Goal: Find specific page/section: Find specific page/section

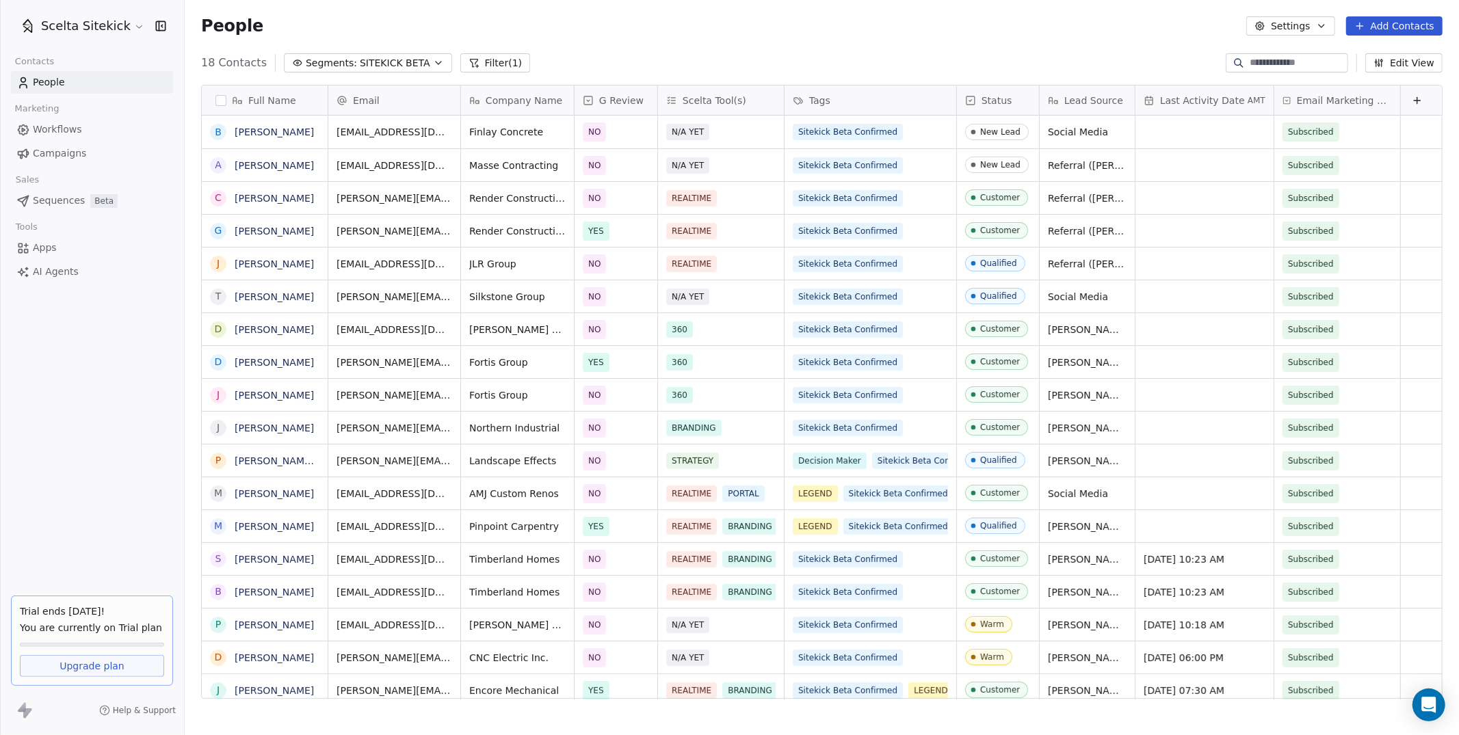
click at [433, 66] on icon "button" at bounding box center [438, 62] width 11 height 11
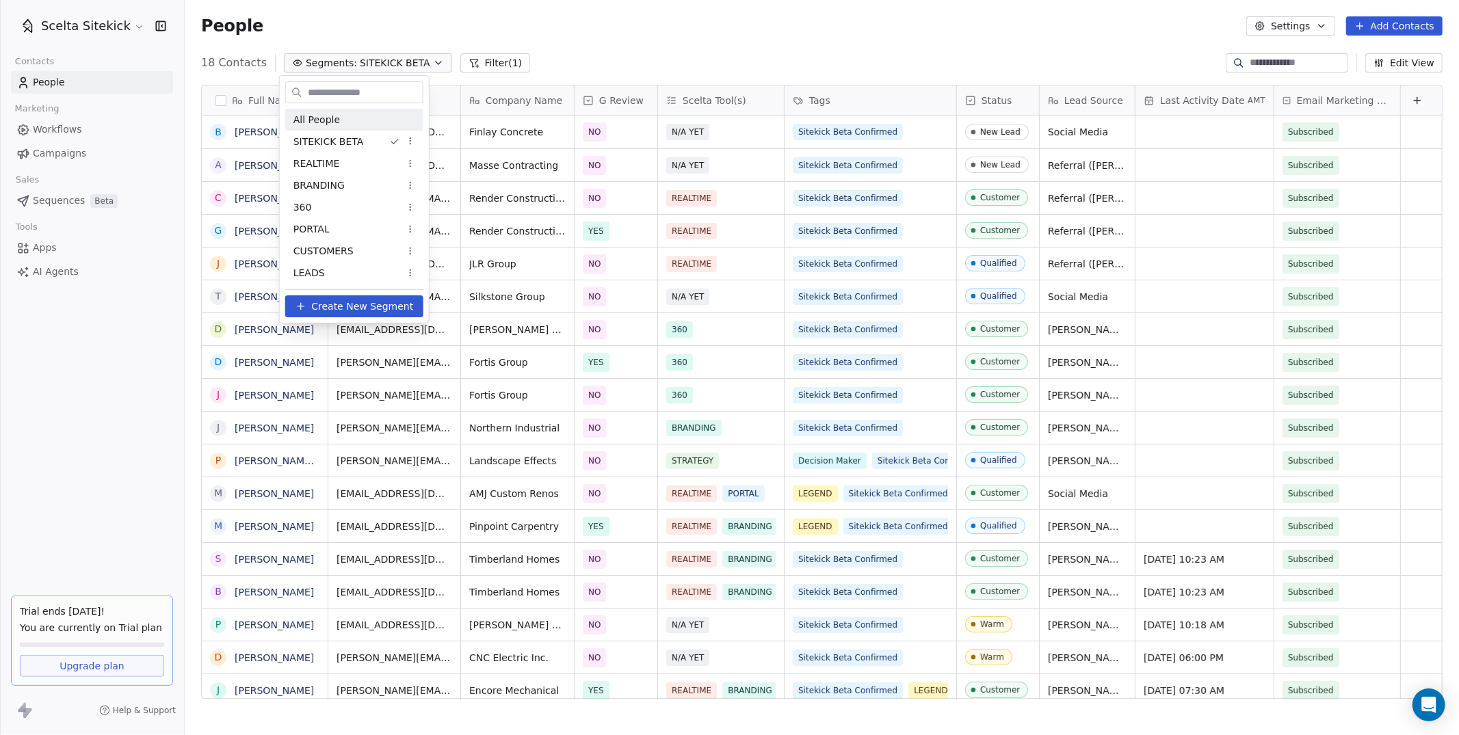
click at [365, 120] on div "All People" at bounding box center [354, 120] width 138 height 22
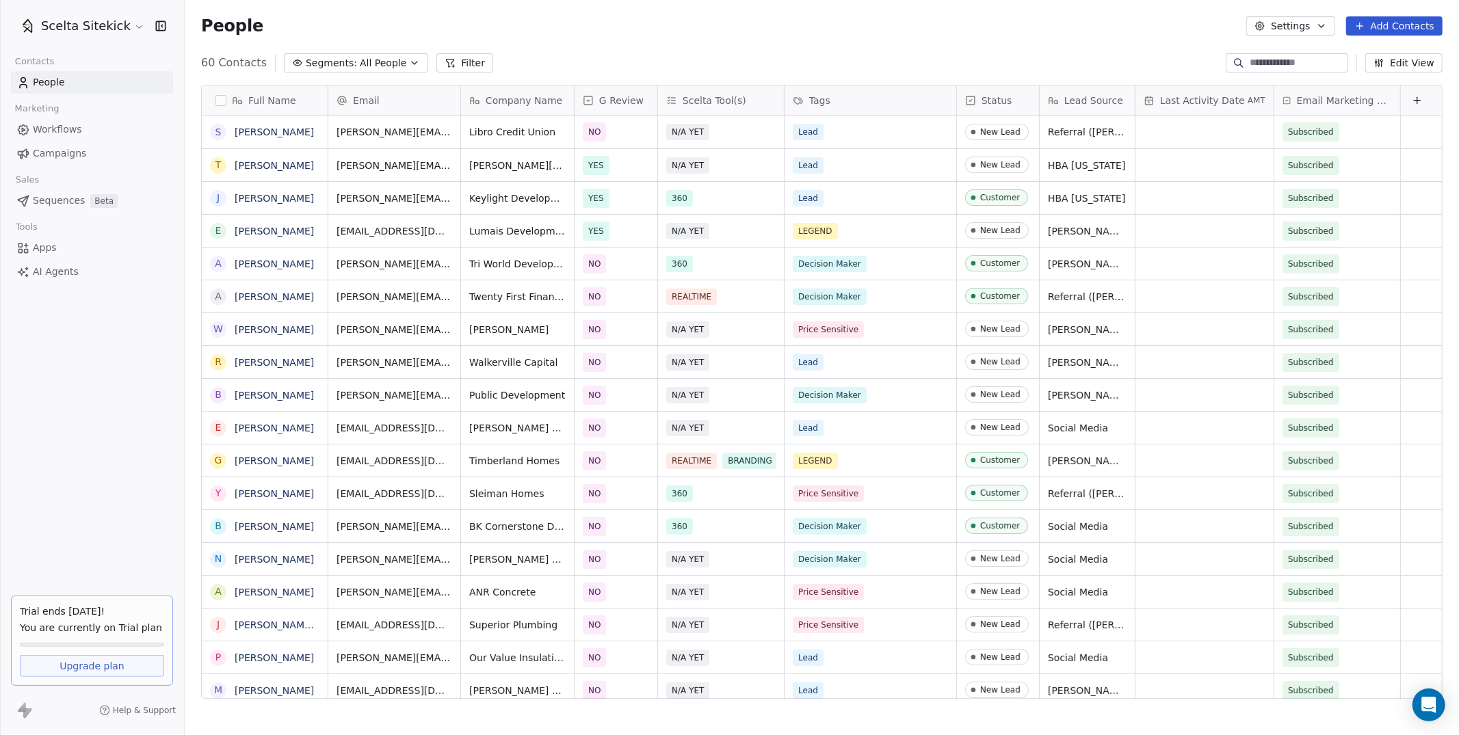
scroll to position [647, 1274]
click at [409, 57] on icon "button" at bounding box center [414, 62] width 11 height 11
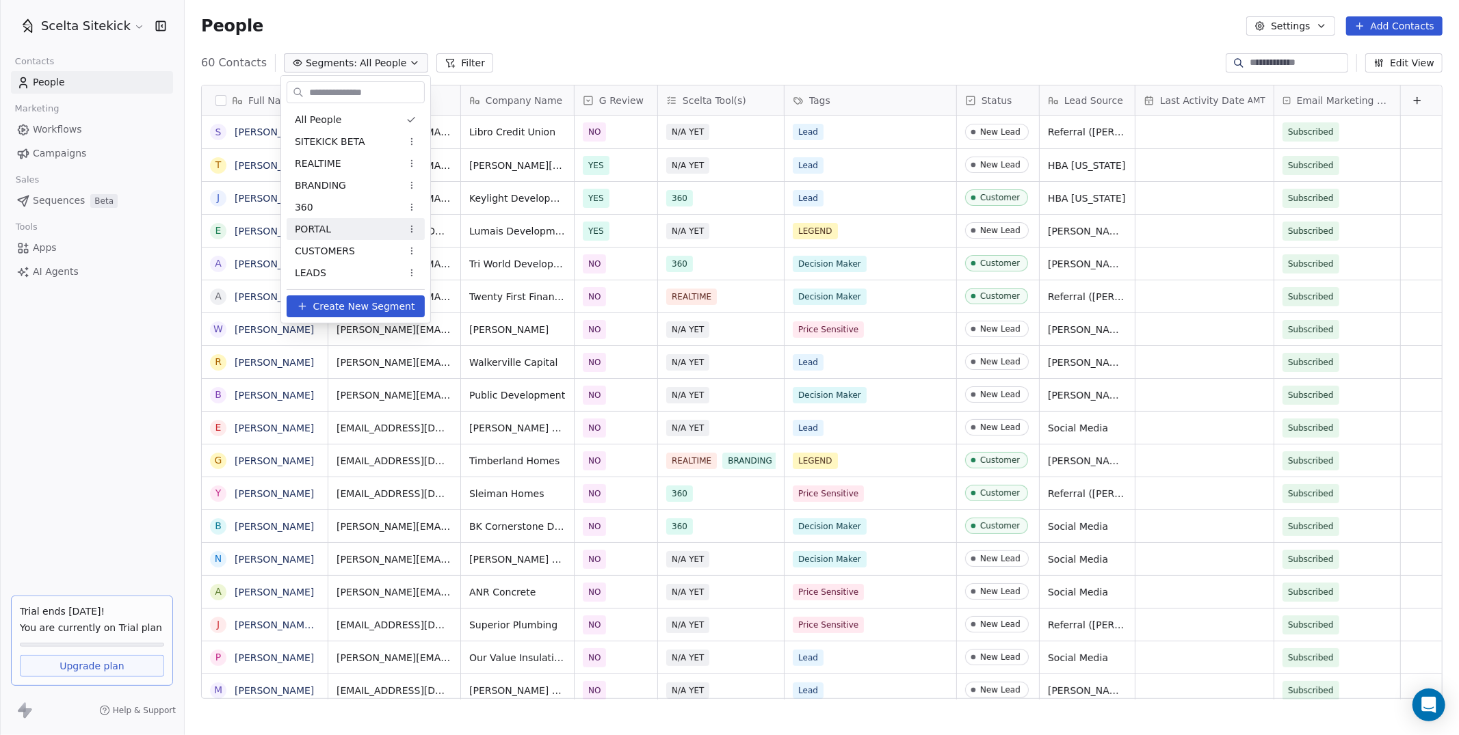
click at [825, 36] on html "Scelta Sitekick Contacts People Marketing Workflows Campaigns Sales Sequences B…" at bounding box center [729, 367] width 1459 height 735
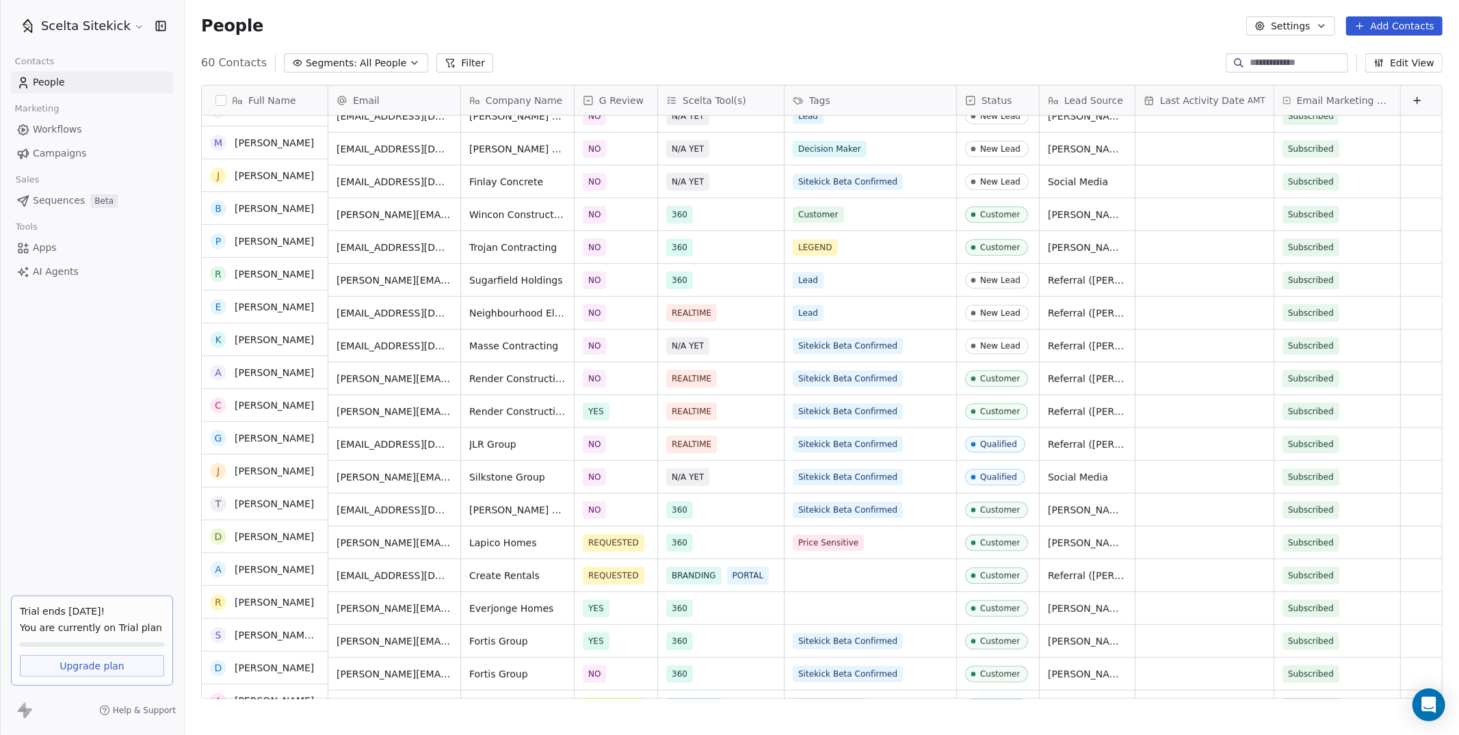
scroll to position [0, 0]
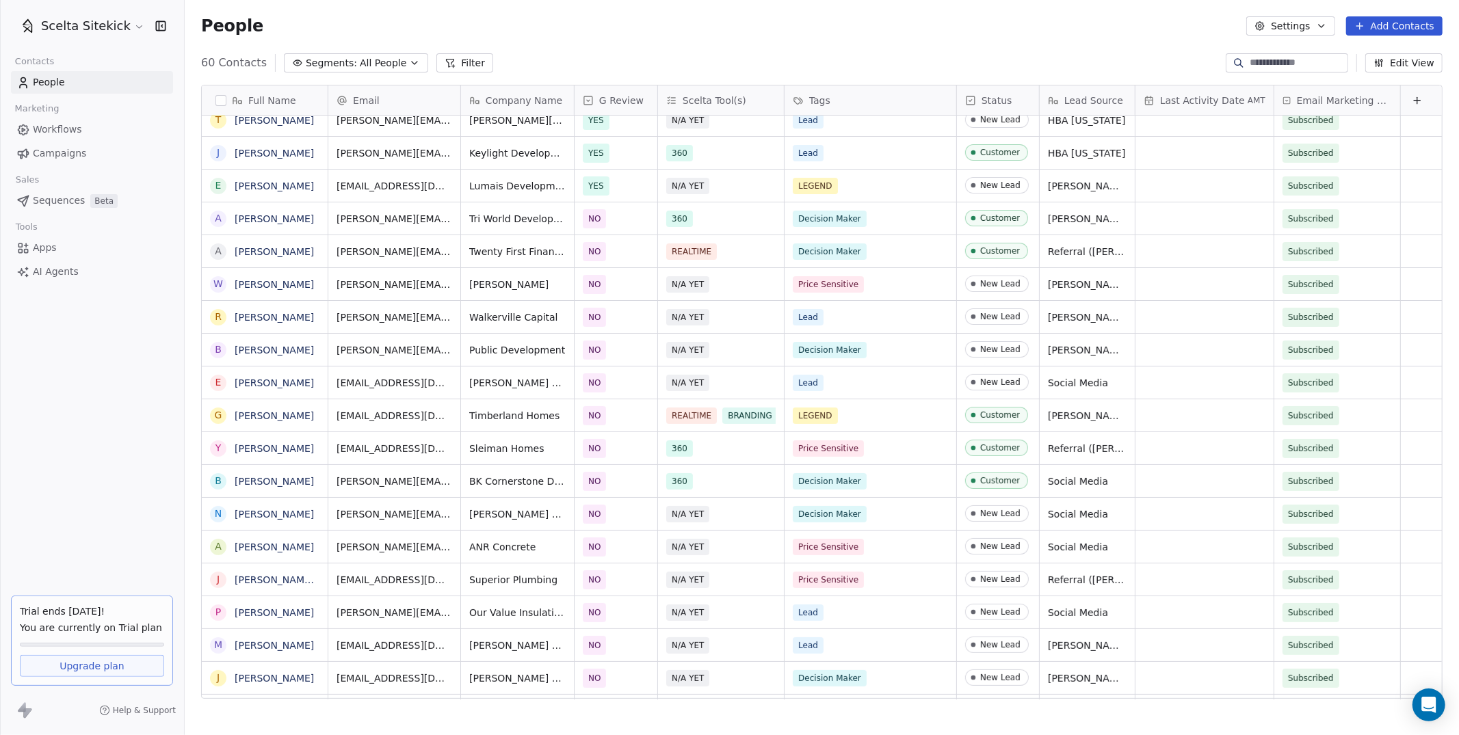
click at [382, 56] on span "All People" at bounding box center [383, 63] width 47 height 14
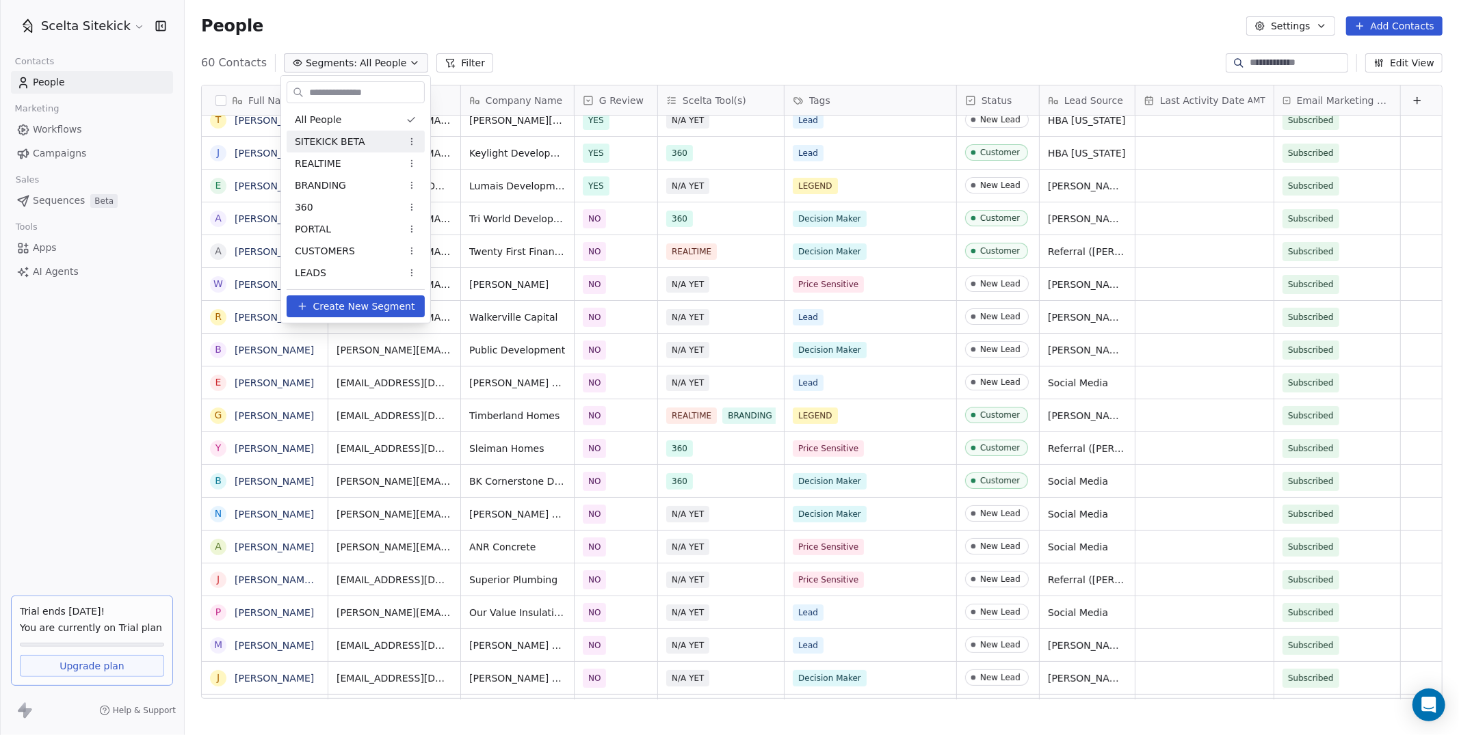
click at [343, 140] on span "SITEKICK BETA" at bounding box center [330, 142] width 70 height 14
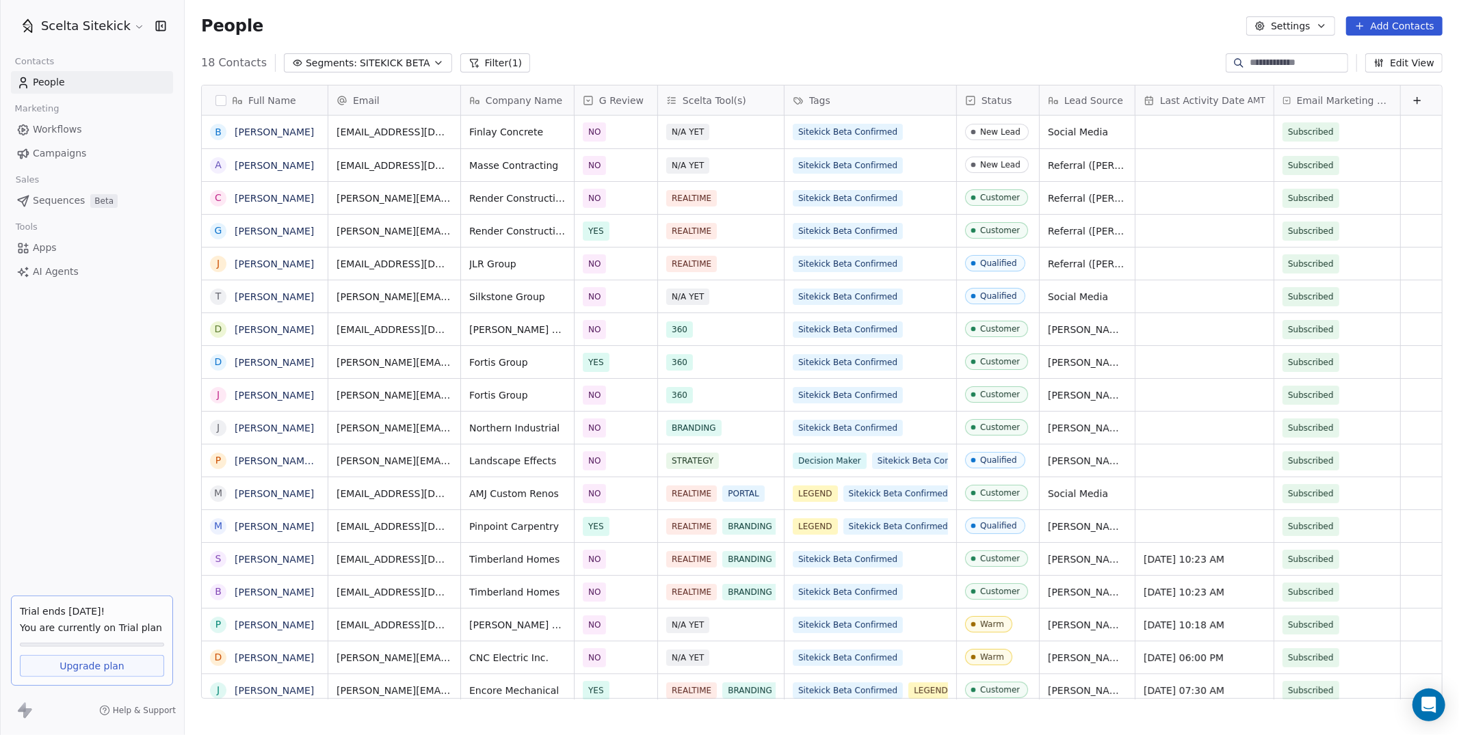
click at [373, 61] on span "SITEKICK BETA" at bounding box center [395, 63] width 70 height 14
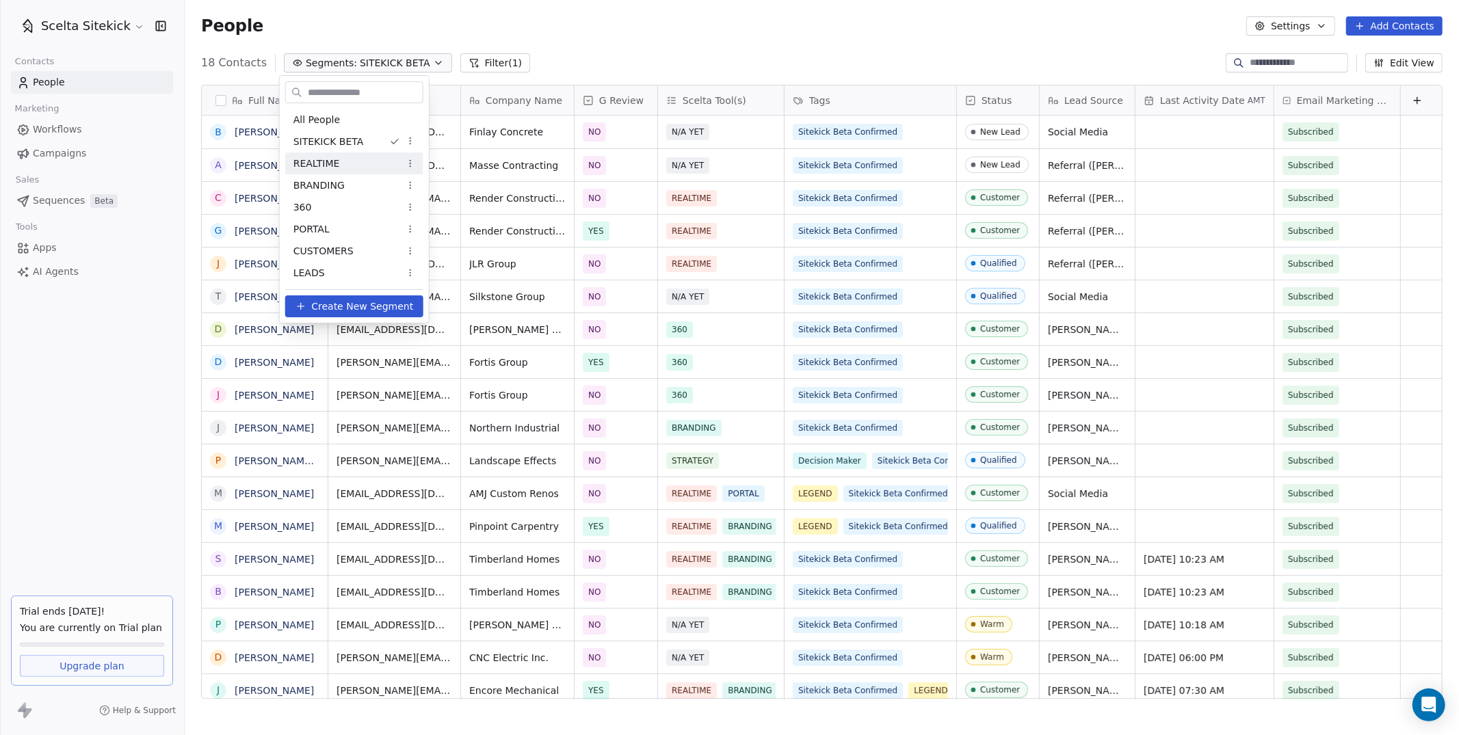
click at [334, 160] on span "REALTIME" at bounding box center [316, 164] width 47 height 14
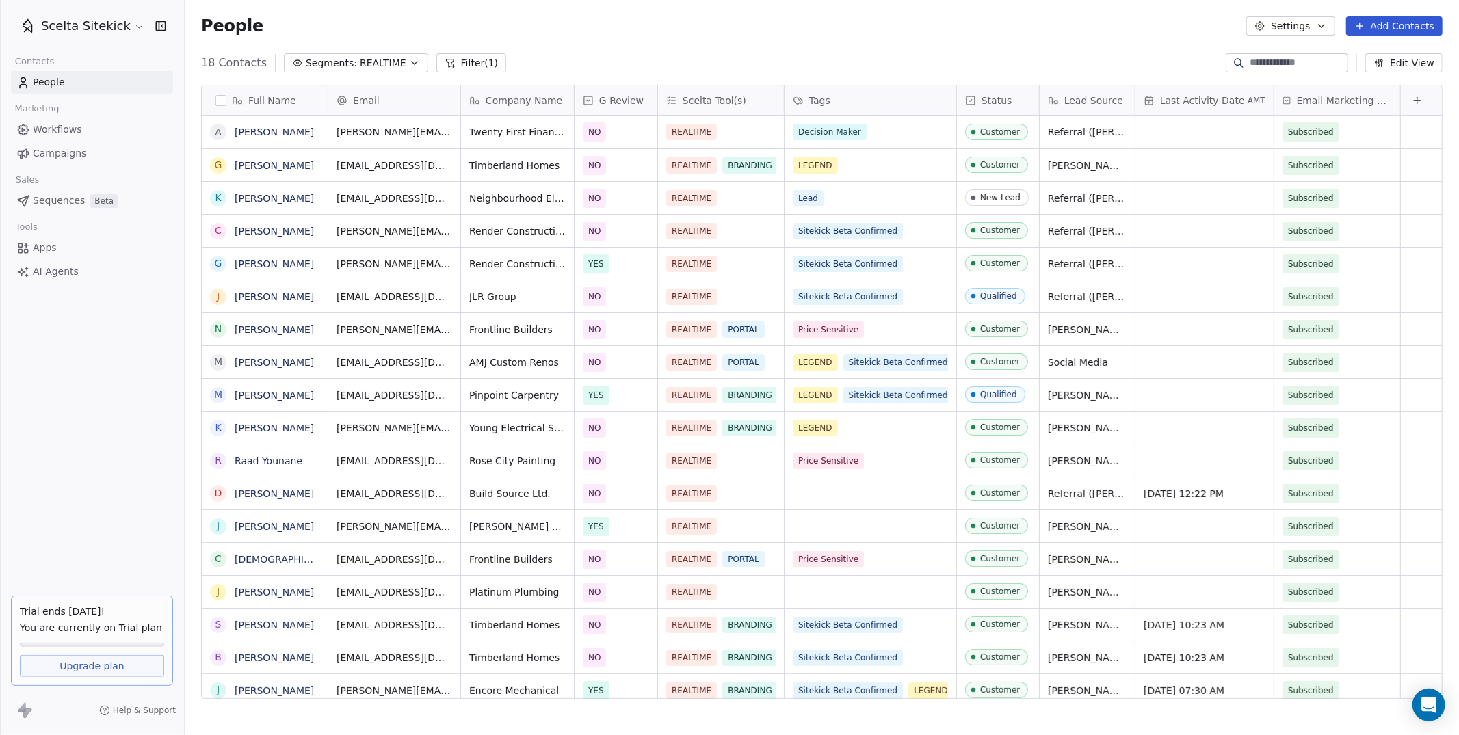
click at [349, 66] on button "Segments: REALTIME" at bounding box center [356, 62] width 144 height 19
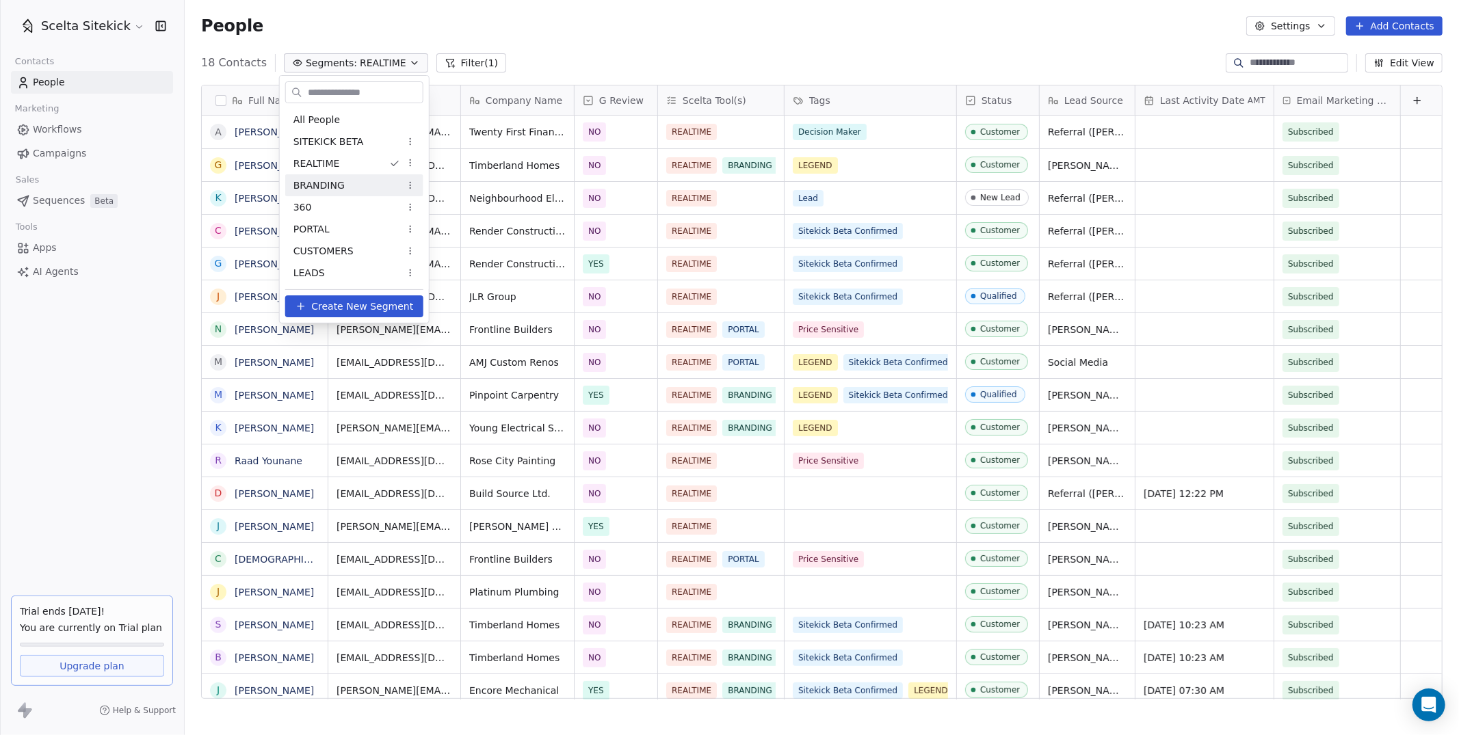
click at [327, 183] on span "BRANDING" at bounding box center [318, 185] width 51 height 14
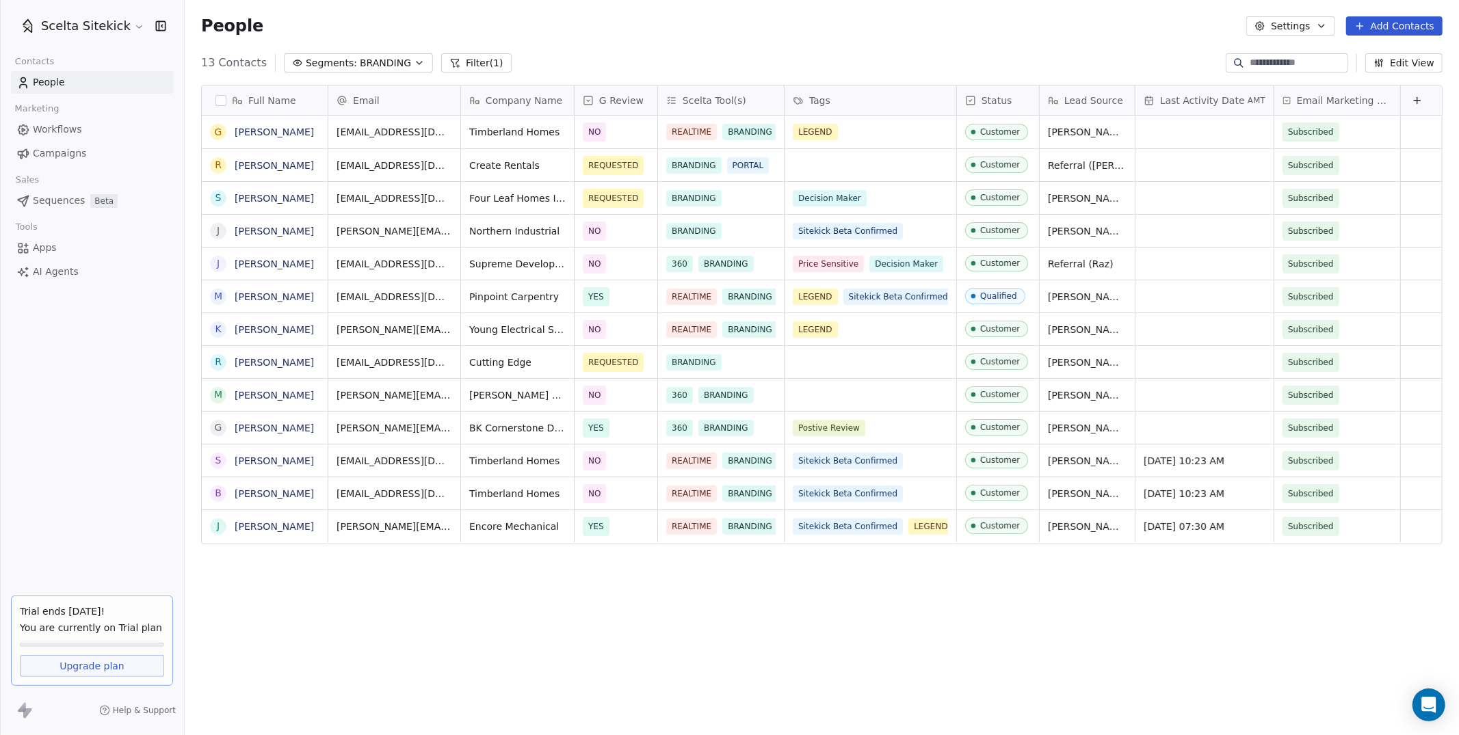
click at [369, 68] on span "BRANDING" at bounding box center [385, 63] width 51 height 14
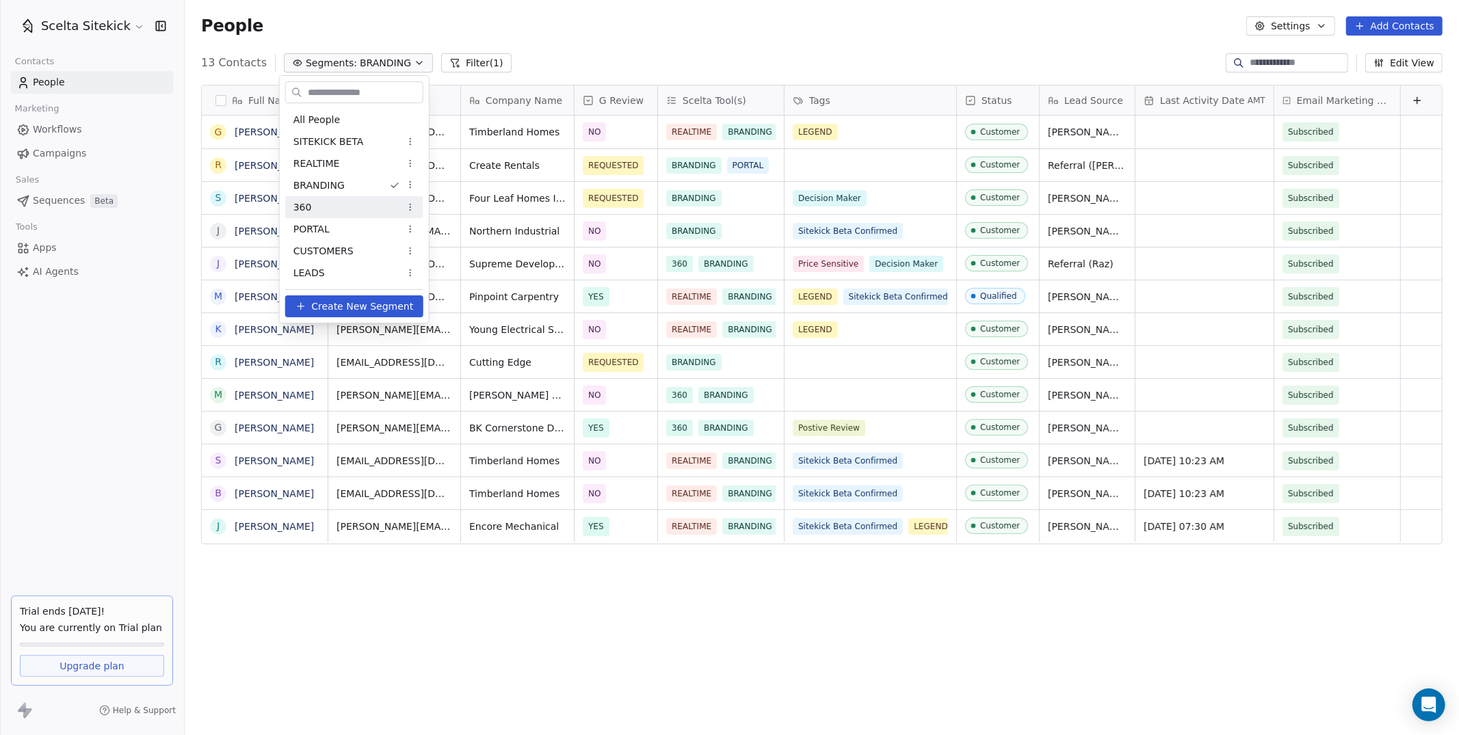
click at [352, 207] on div "360" at bounding box center [354, 207] width 138 height 22
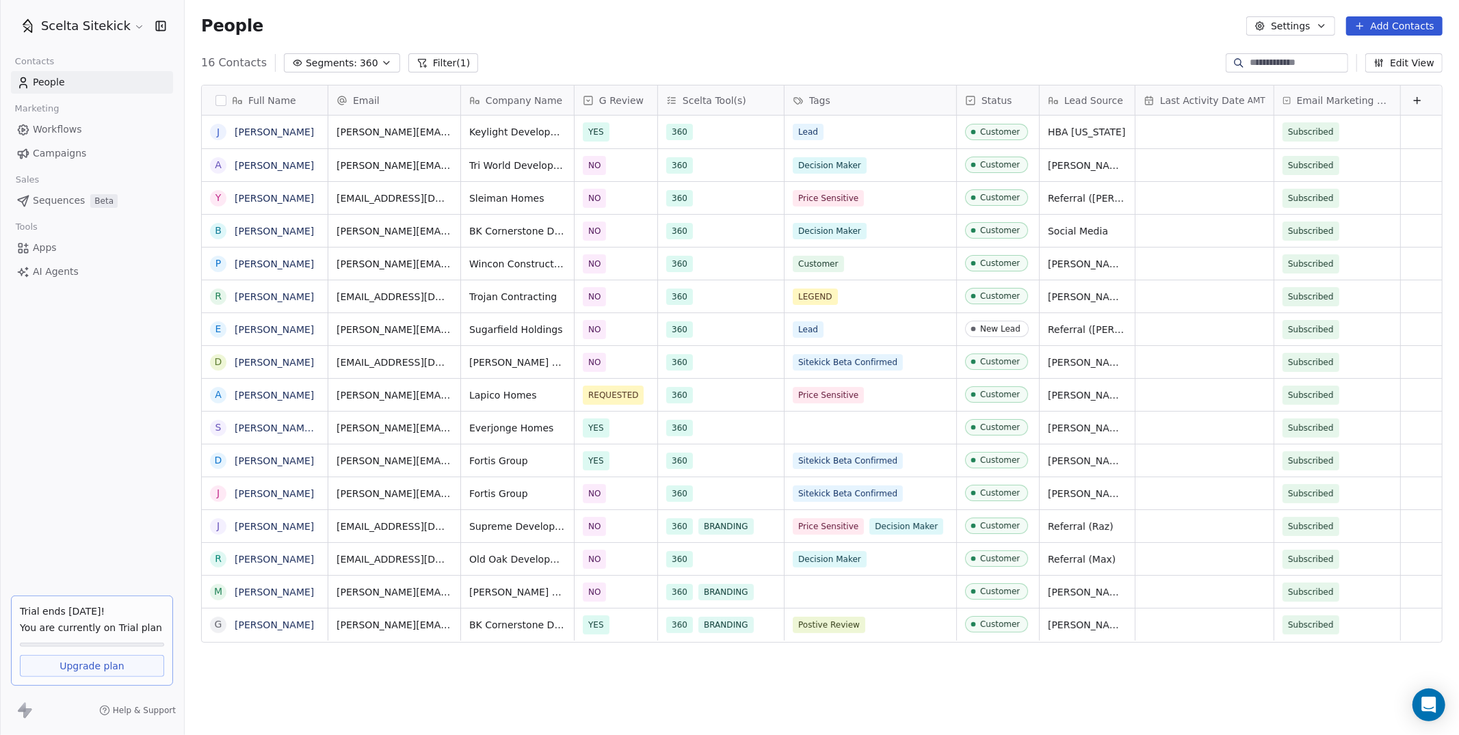
click at [323, 63] on span "Segments:" at bounding box center [331, 63] width 51 height 14
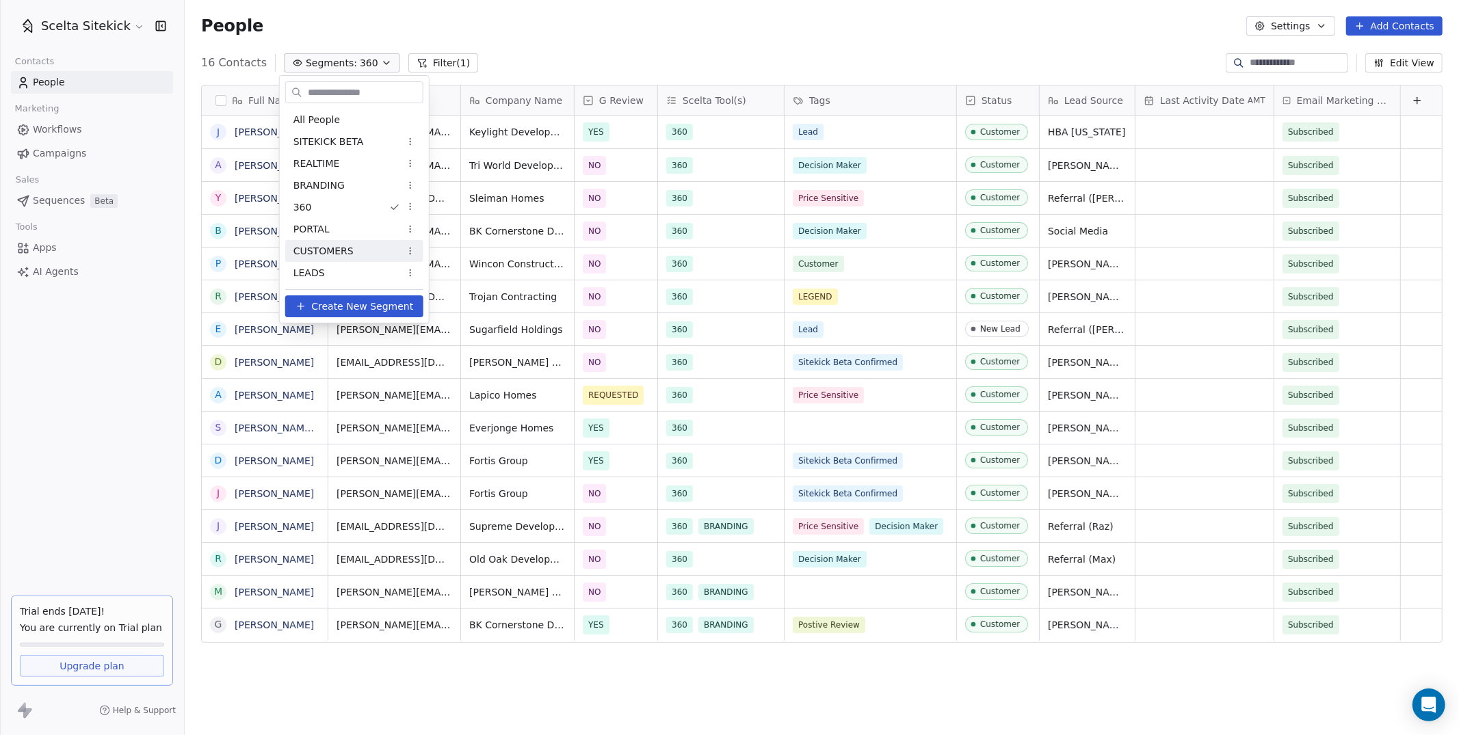
click at [346, 252] on span "CUSTOMERS" at bounding box center [323, 251] width 60 height 14
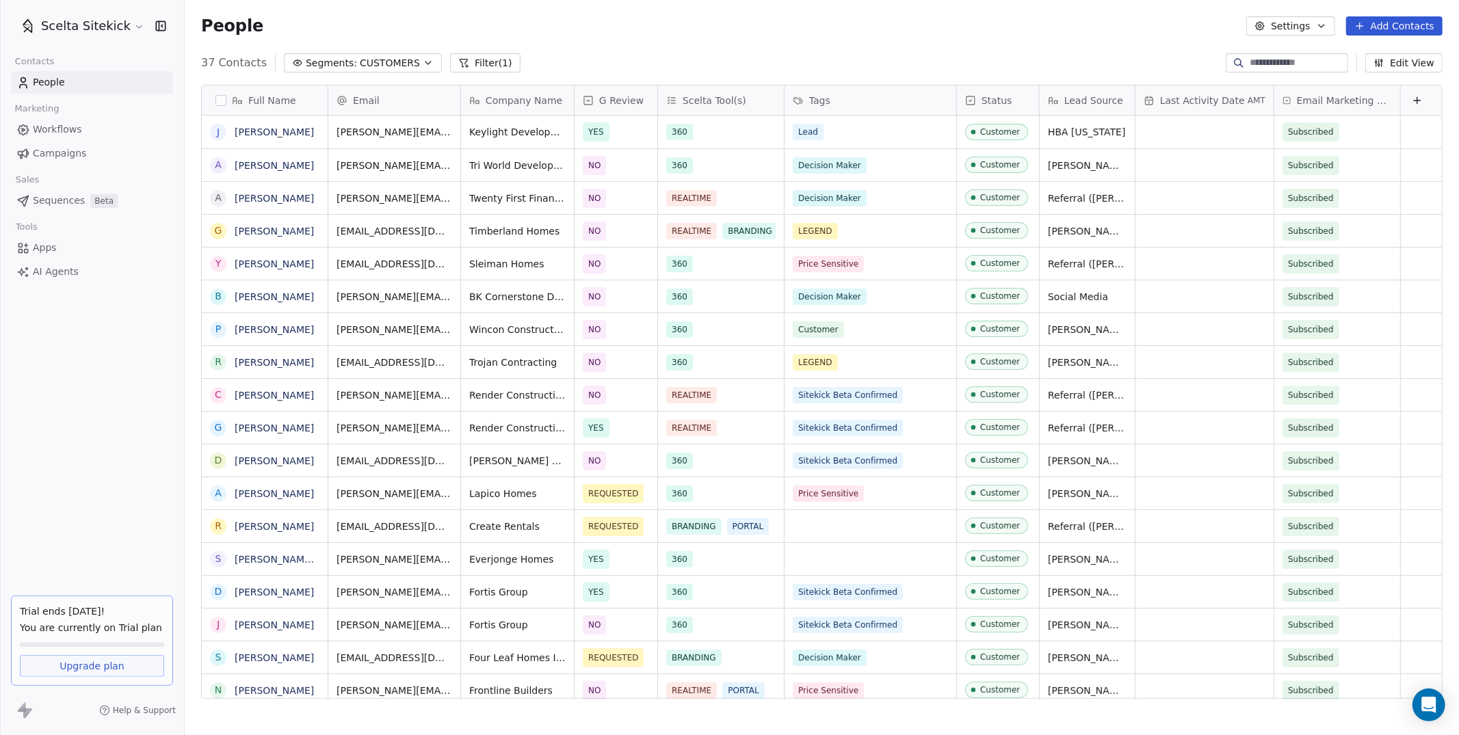
click at [366, 60] on span "CUSTOMERS" at bounding box center [390, 63] width 60 height 14
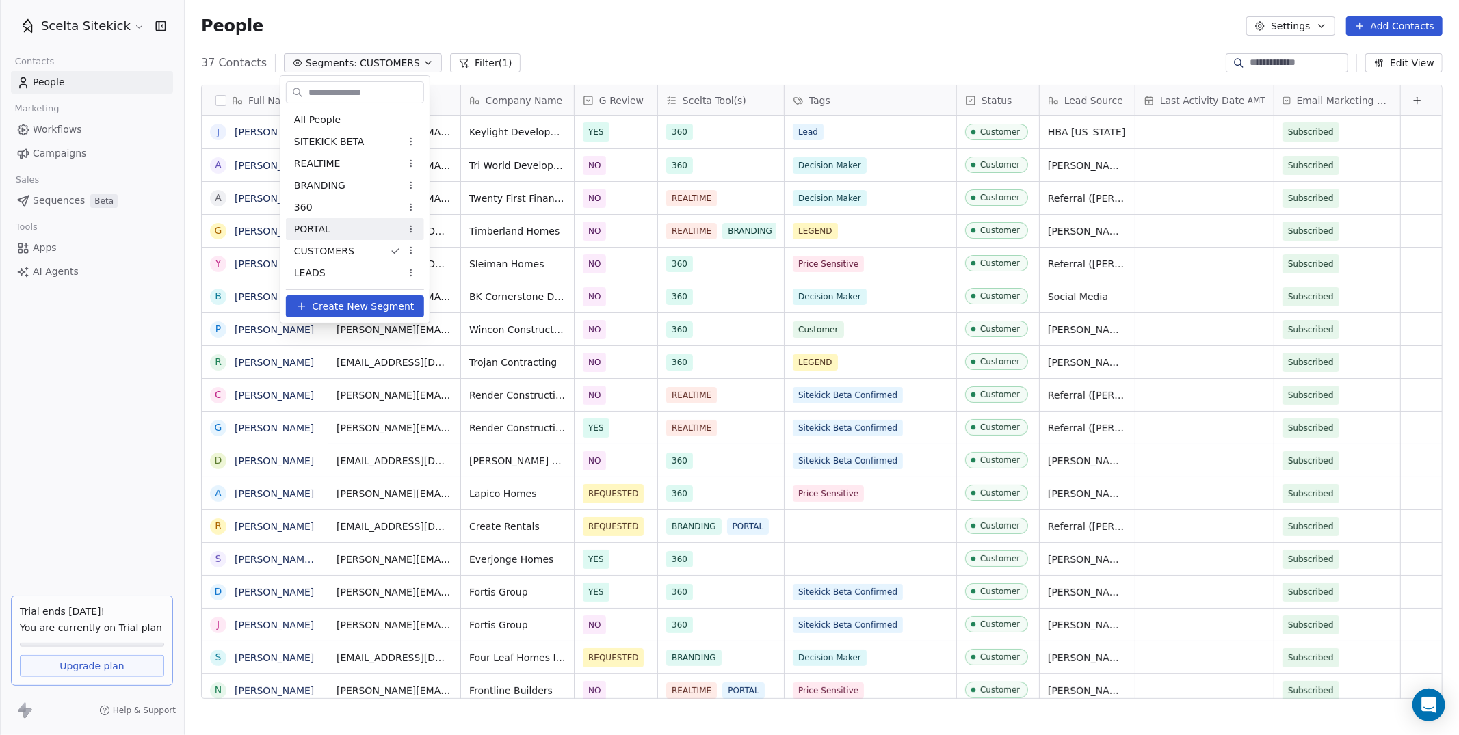
click at [364, 222] on div "PORTAL" at bounding box center [355, 229] width 138 height 22
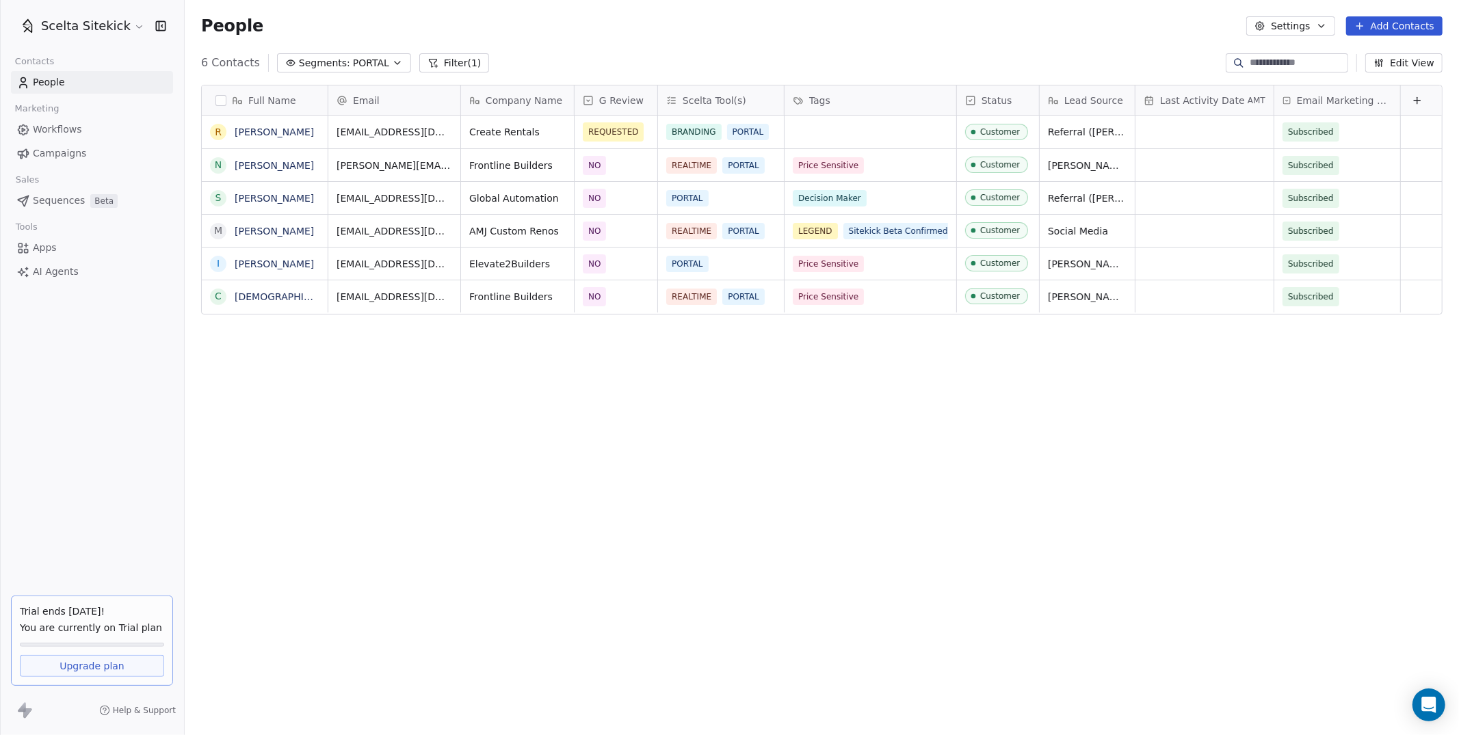
click at [395, 62] on icon "button" at bounding box center [397, 63] width 5 height 3
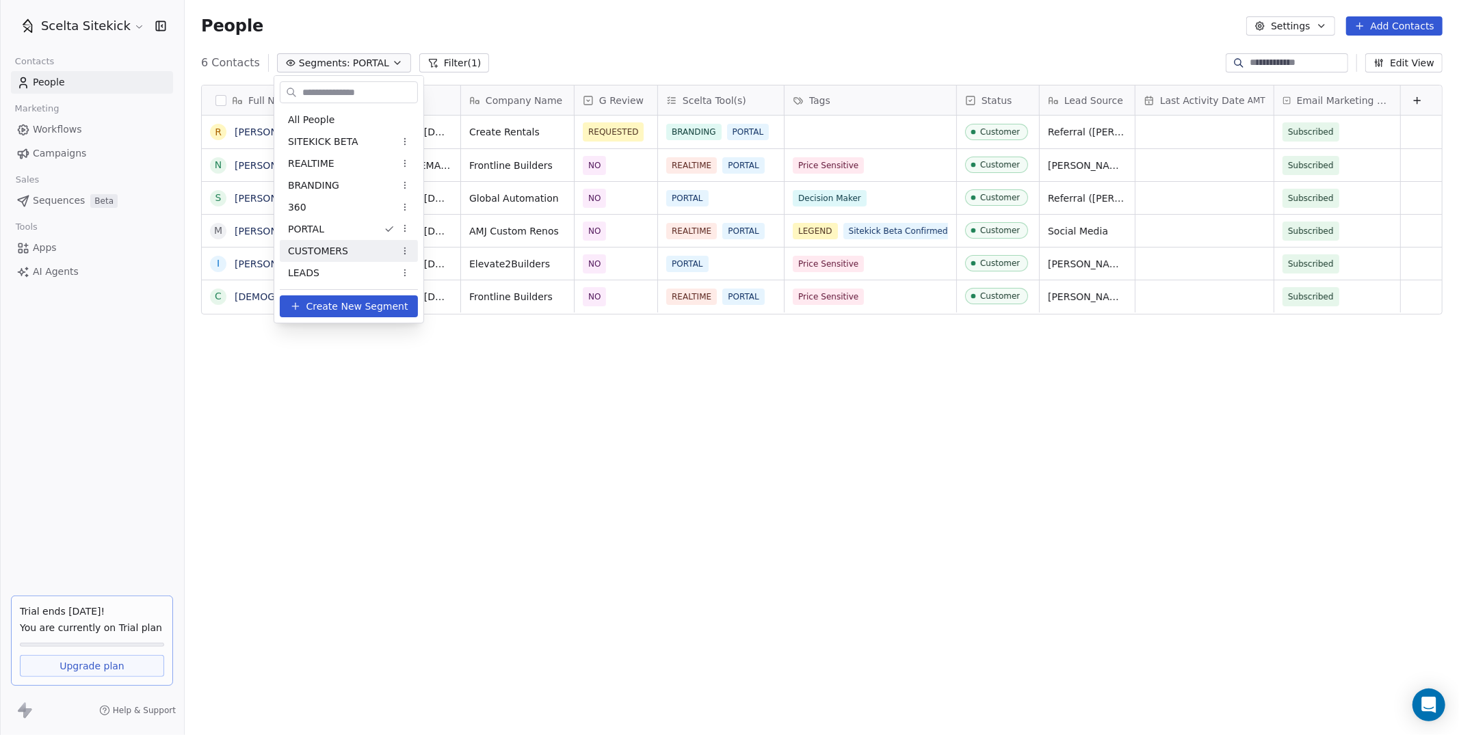
click at [341, 246] on span "CUSTOMERS" at bounding box center [318, 251] width 60 height 14
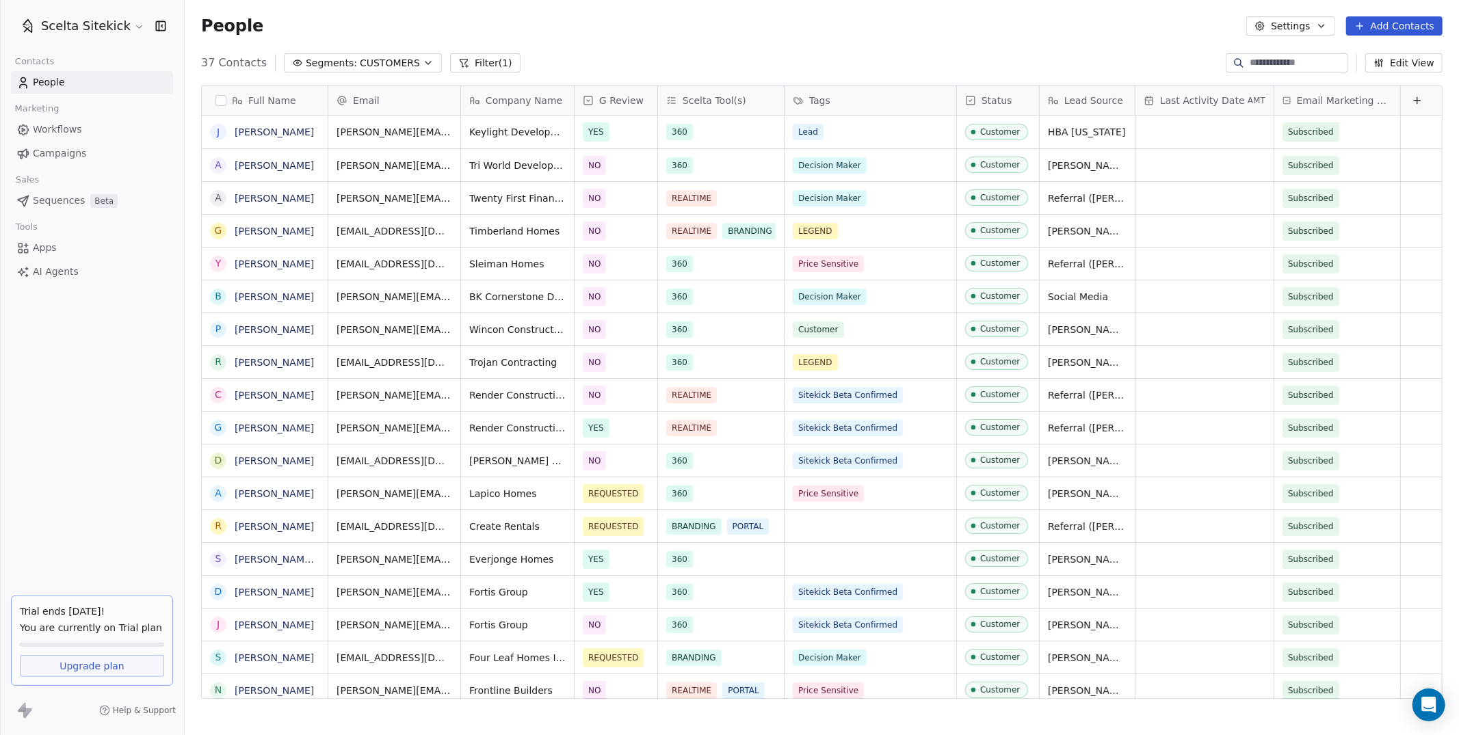
click at [361, 51] on div "People Settings Add Contacts" at bounding box center [822, 26] width 1274 height 52
click at [360, 57] on span "CUSTOMERS" at bounding box center [390, 63] width 60 height 14
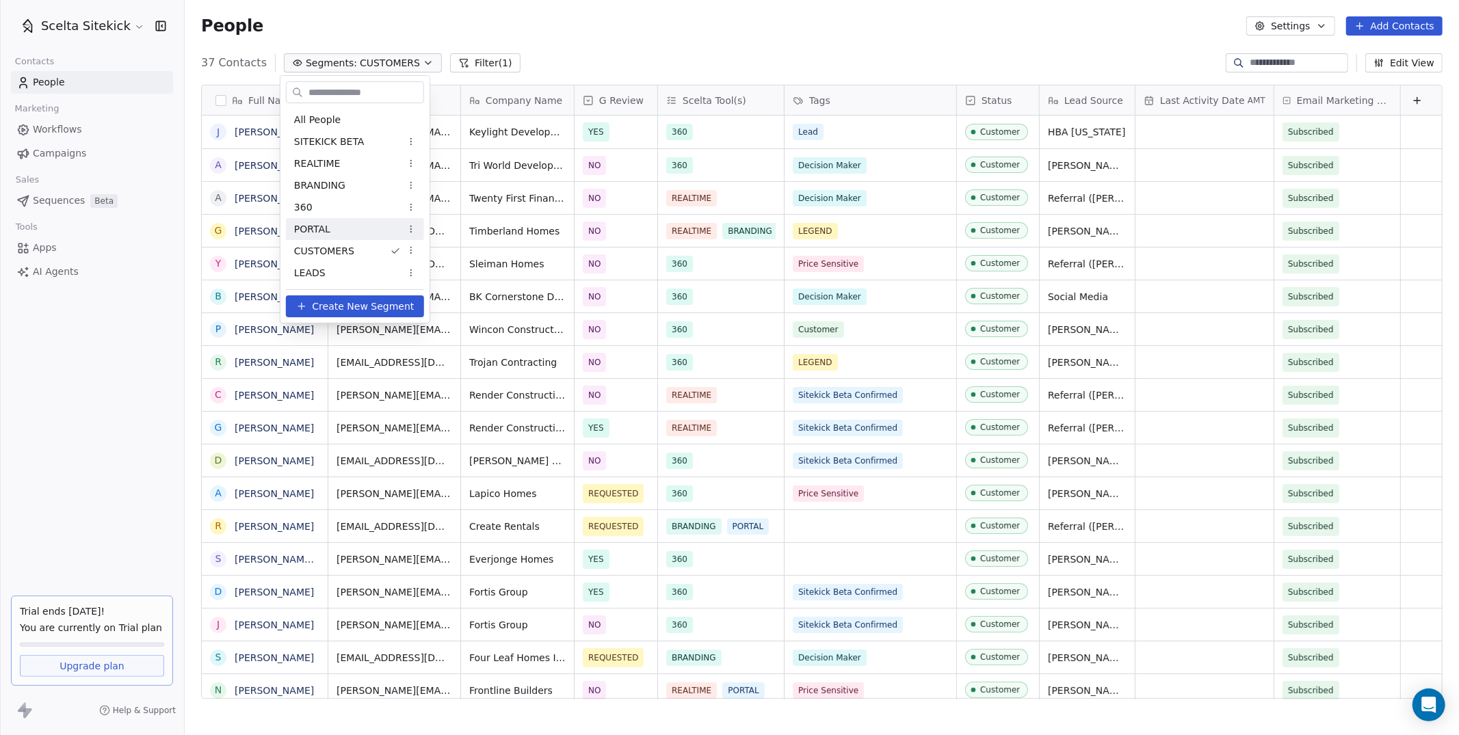
click at [574, 10] on html "Scelta Sitekick Contacts People Marketing Workflows Campaigns Sales Sequences B…" at bounding box center [729, 367] width 1459 height 735
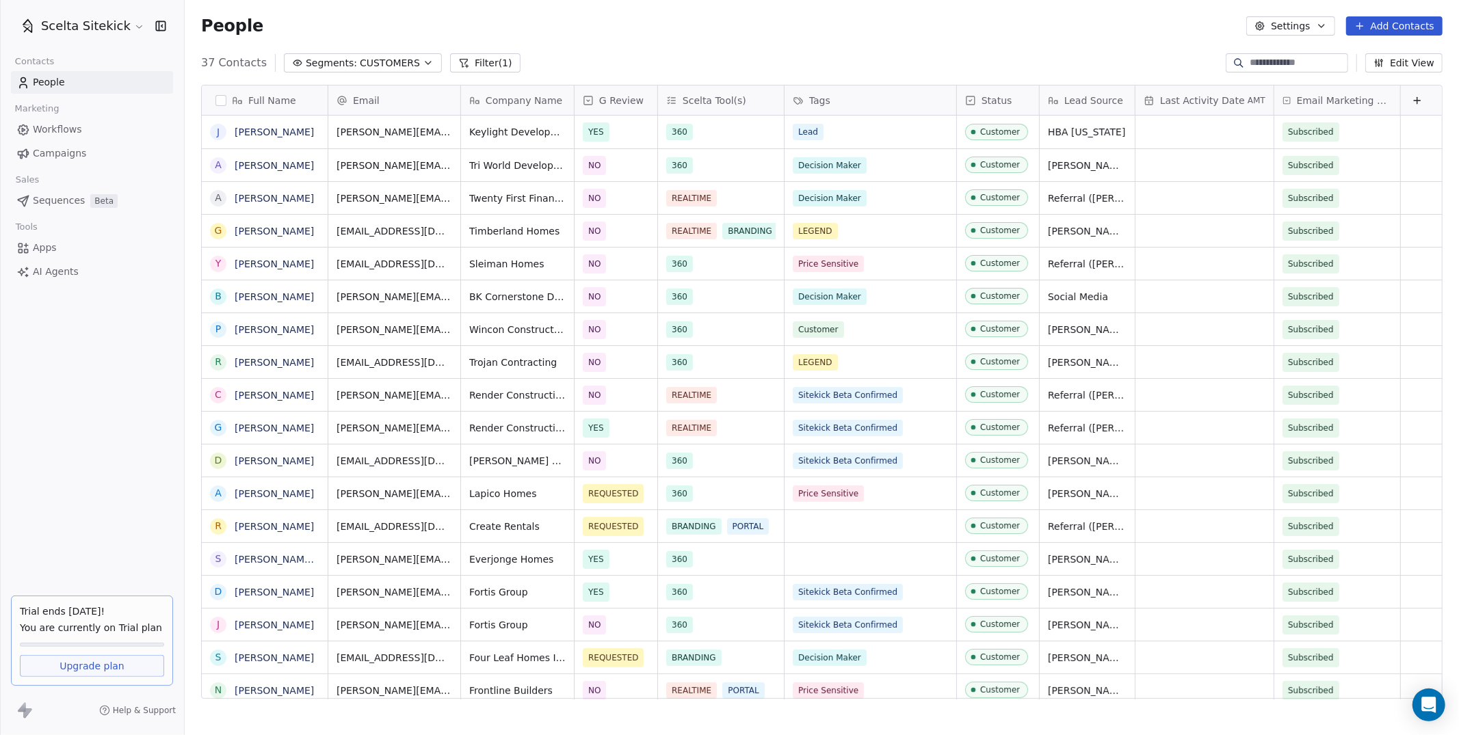
click at [345, 71] on button "Segments: CUSTOMERS" at bounding box center [363, 62] width 158 height 19
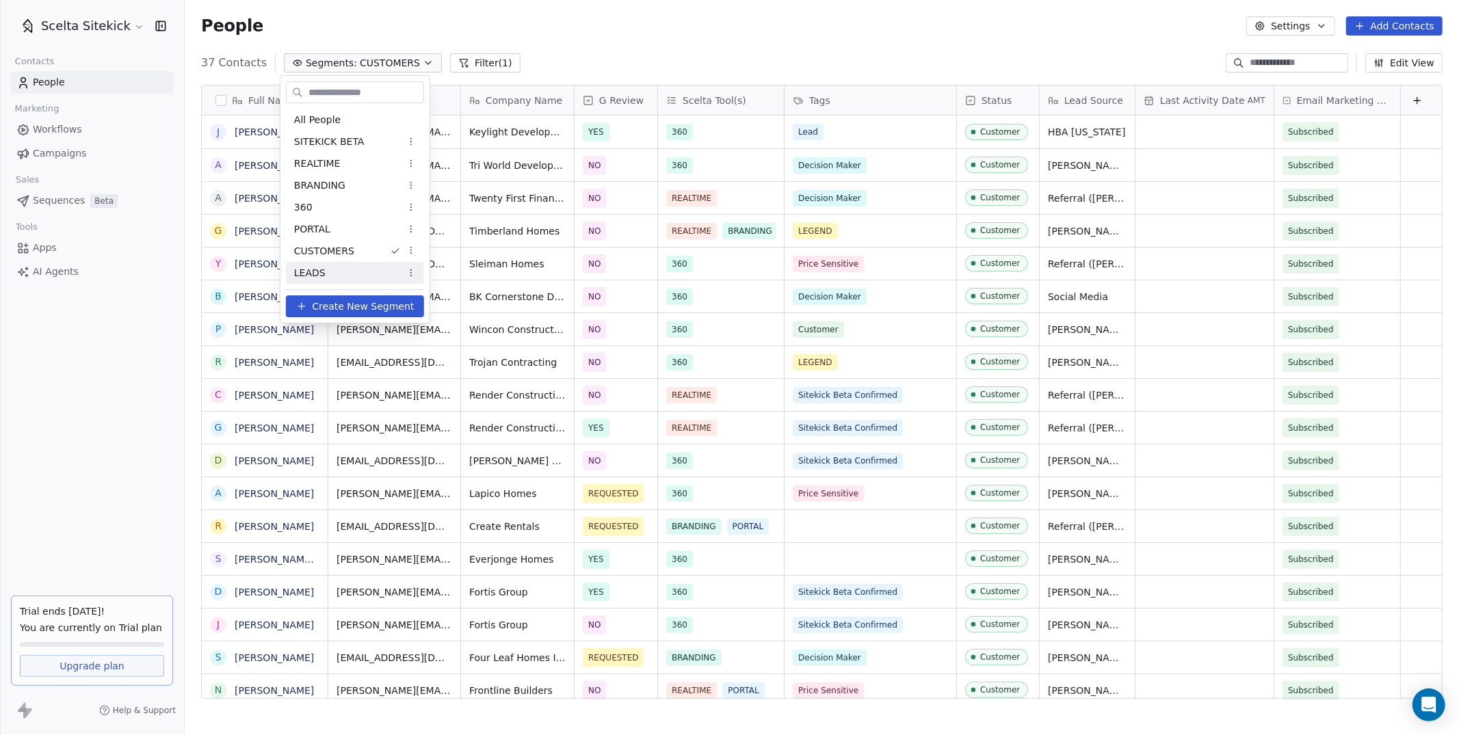
click at [318, 267] on span "LEADS" at bounding box center [309, 273] width 31 height 14
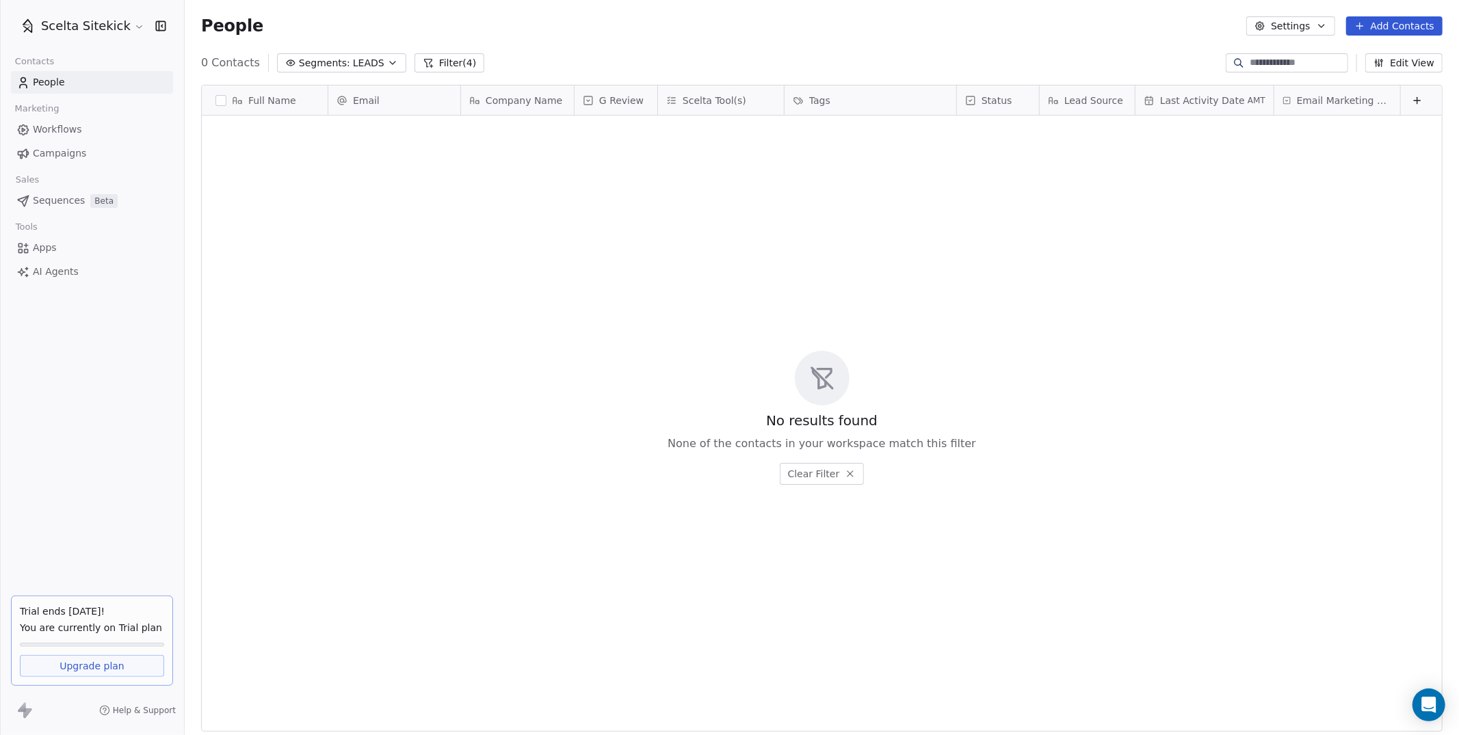
click at [375, 61] on span "LEADS" at bounding box center [368, 63] width 31 height 14
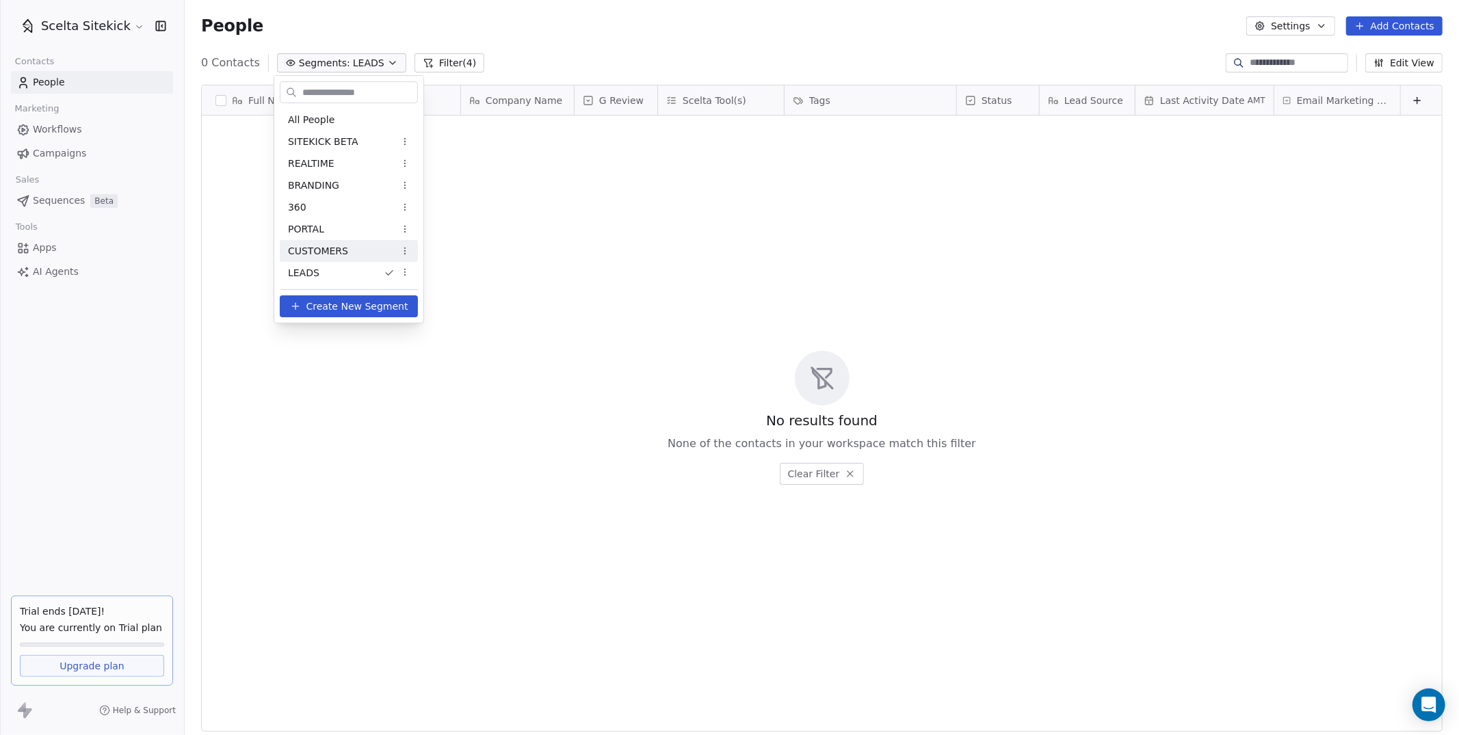
click at [349, 248] on div "CUSTOMERS" at bounding box center [349, 251] width 138 height 22
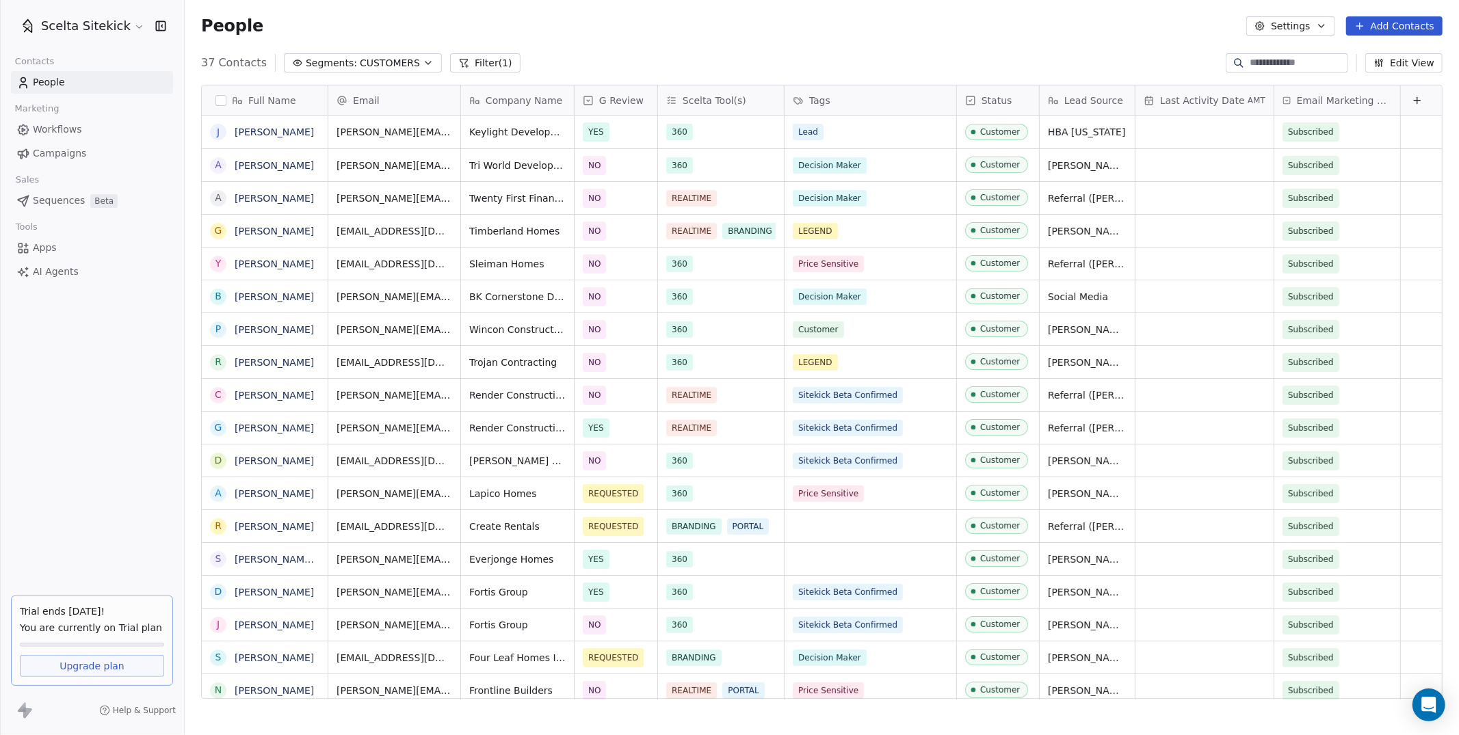
click at [385, 63] on span "CUSTOMERS" at bounding box center [390, 63] width 60 height 14
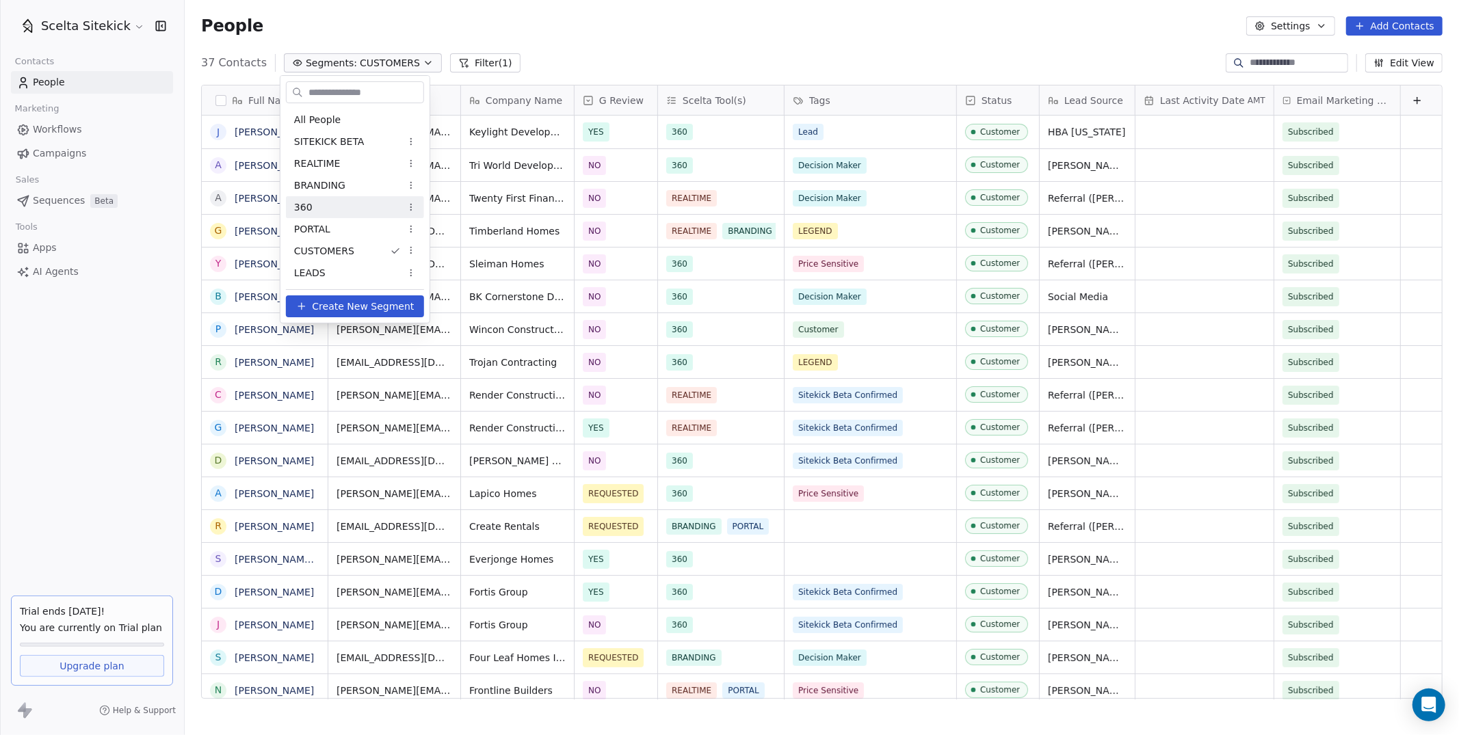
click at [648, 65] on html "Scelta Sitekick Contacts People Marketing Workflows Campaigns Sales Sequences B…" at bounding box center [729, 367] width 1459 height 735
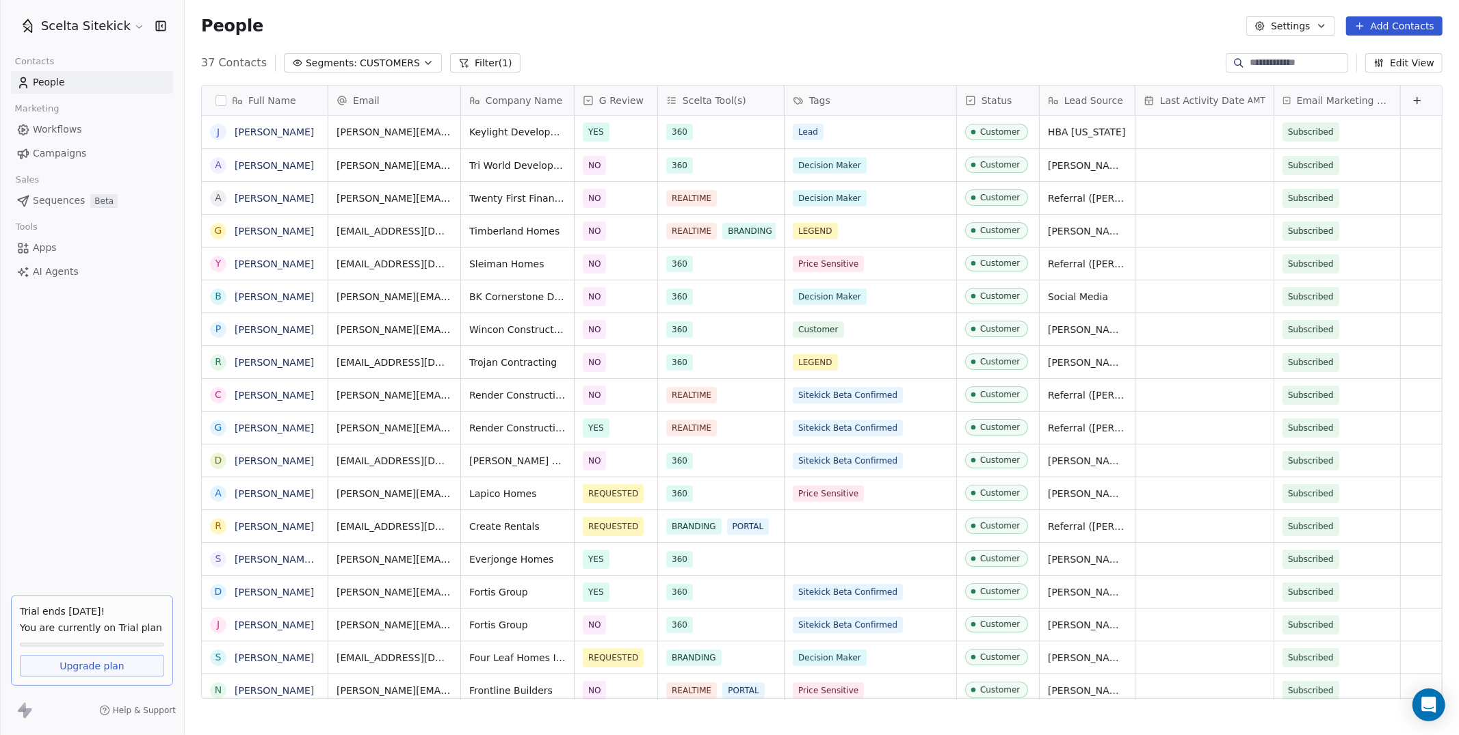
click at [399, 62] on span "CUSTOMERS" at bounding box center [390, 63] width 60 height 14
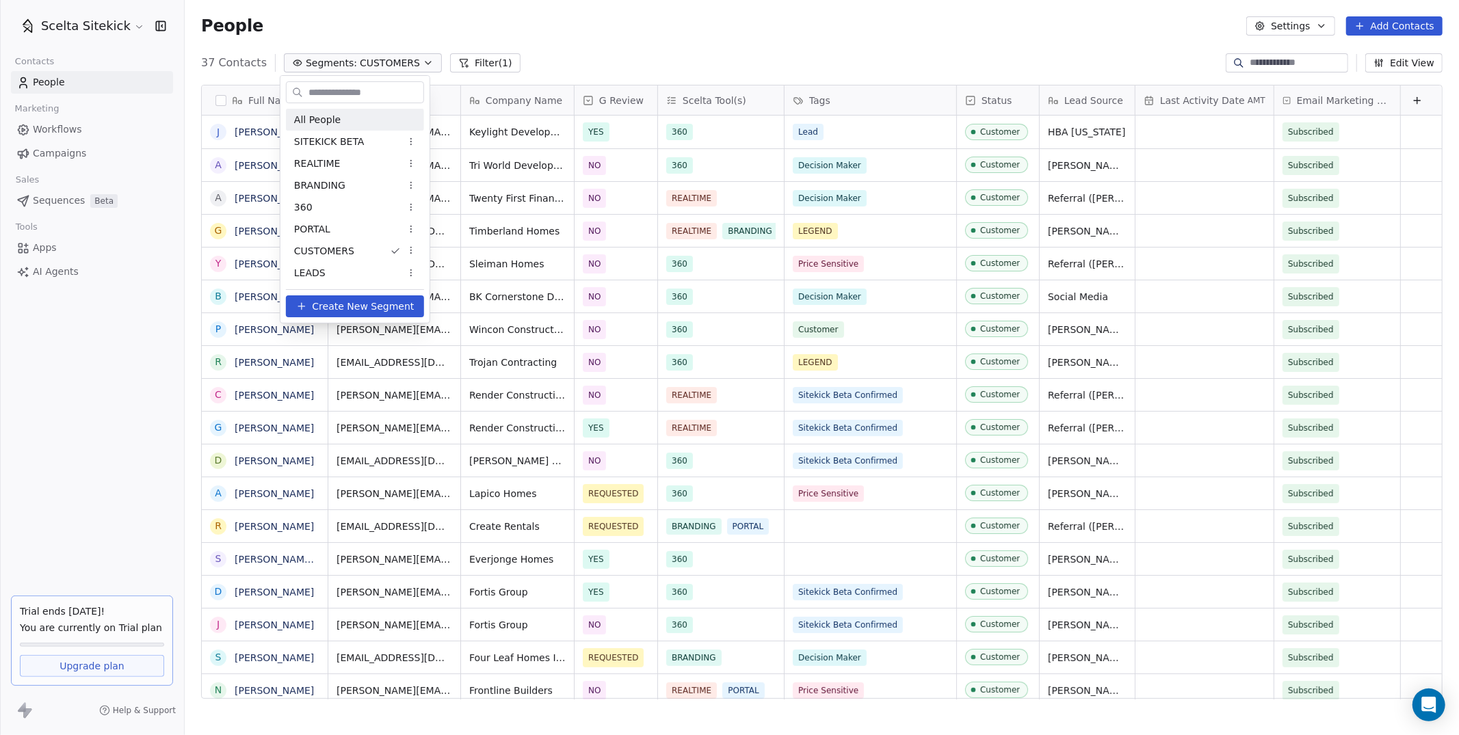
click at [358, 115] on div "All People" at bounding box center [355, 120] width 138 height 22
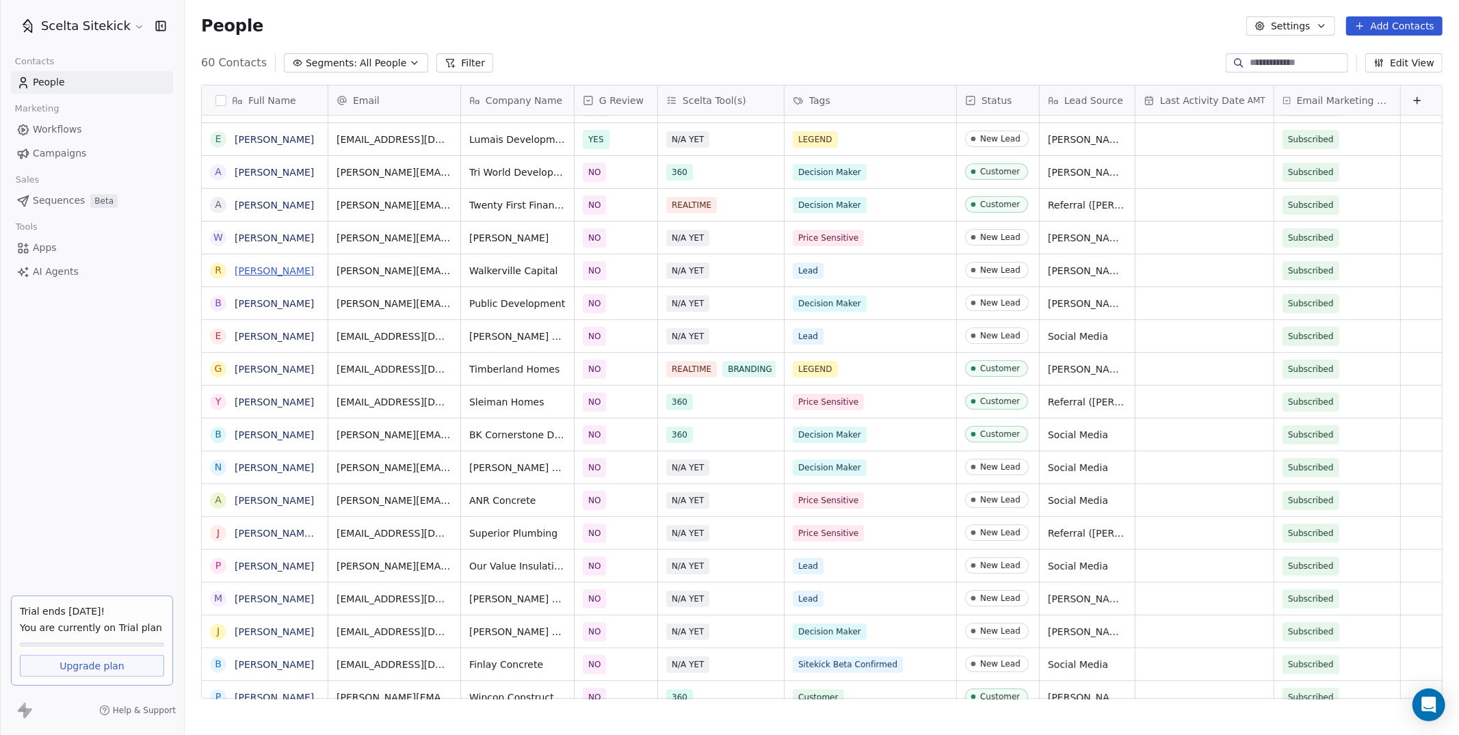
click at [269, 271] on link "[PERSON_NAME]" at bounding box center [274, 270] width 79 height 11
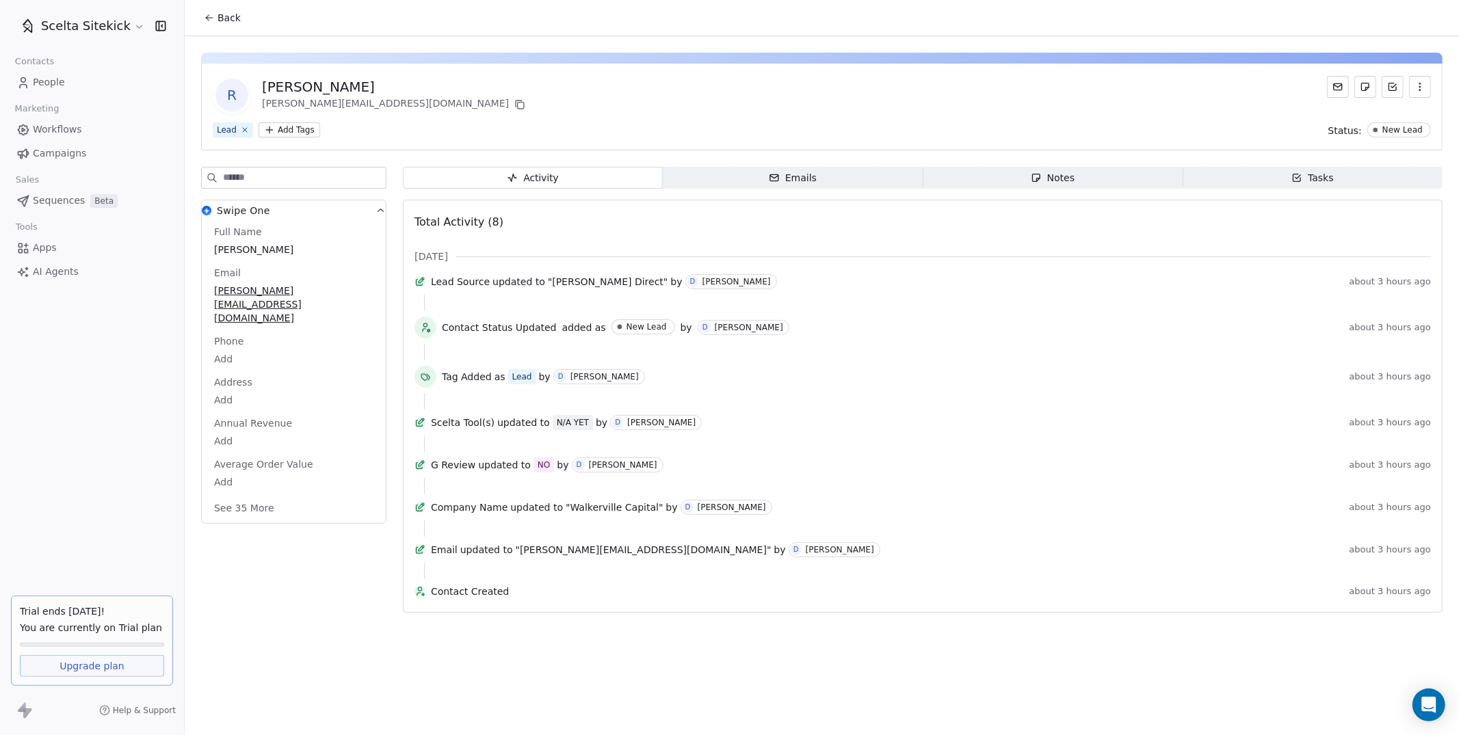
click at [780, 172] on icon "button" at bounding box center [774, 177] width 11 height 11
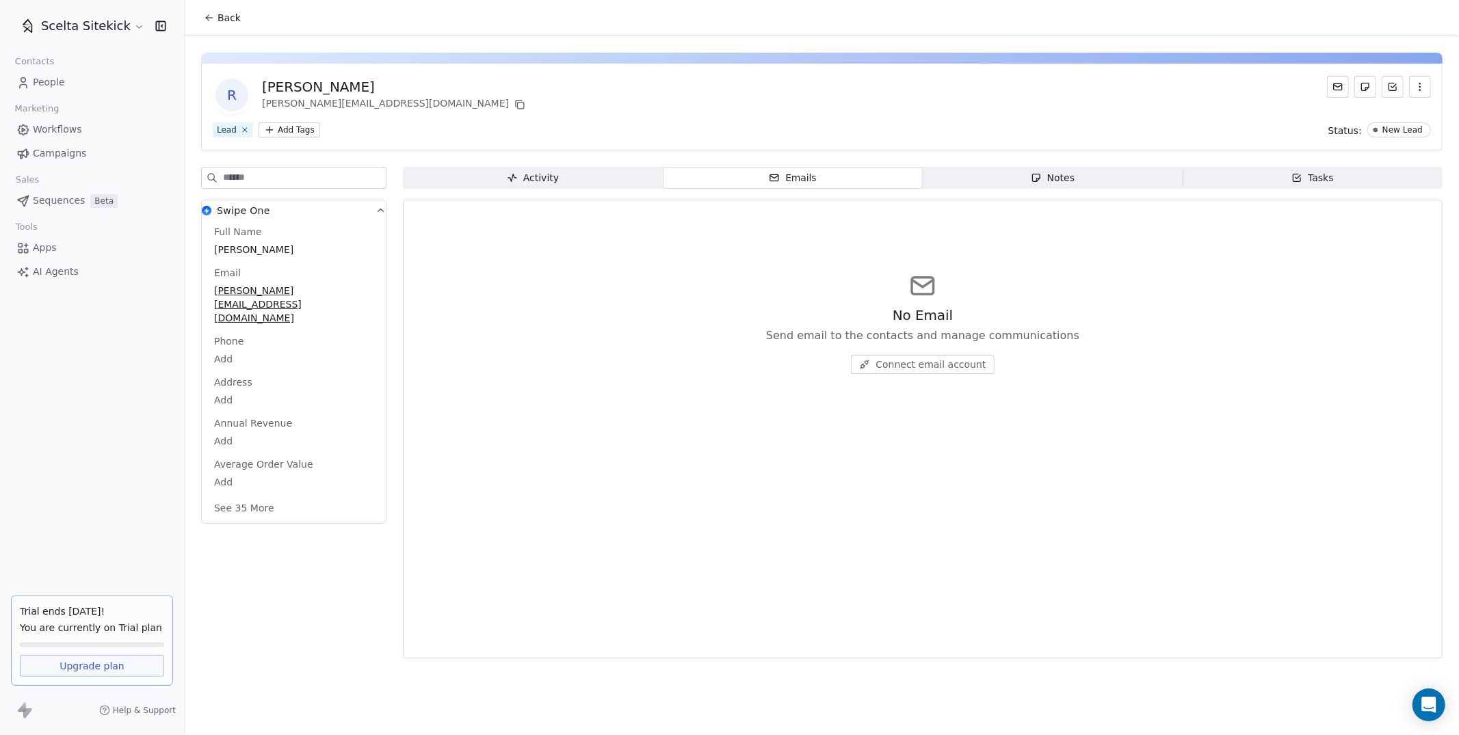
click at [989, 183] on span "Notes Notes" at bounding box center [1053, 178] width 260 height 22
click at [1244, 181] on span "Tasks Tasks" at bounding box center [1312, 178] width 260 height 22
click at [61, 77] on span "People" at bounding box center [49, 82] width 32 height 14
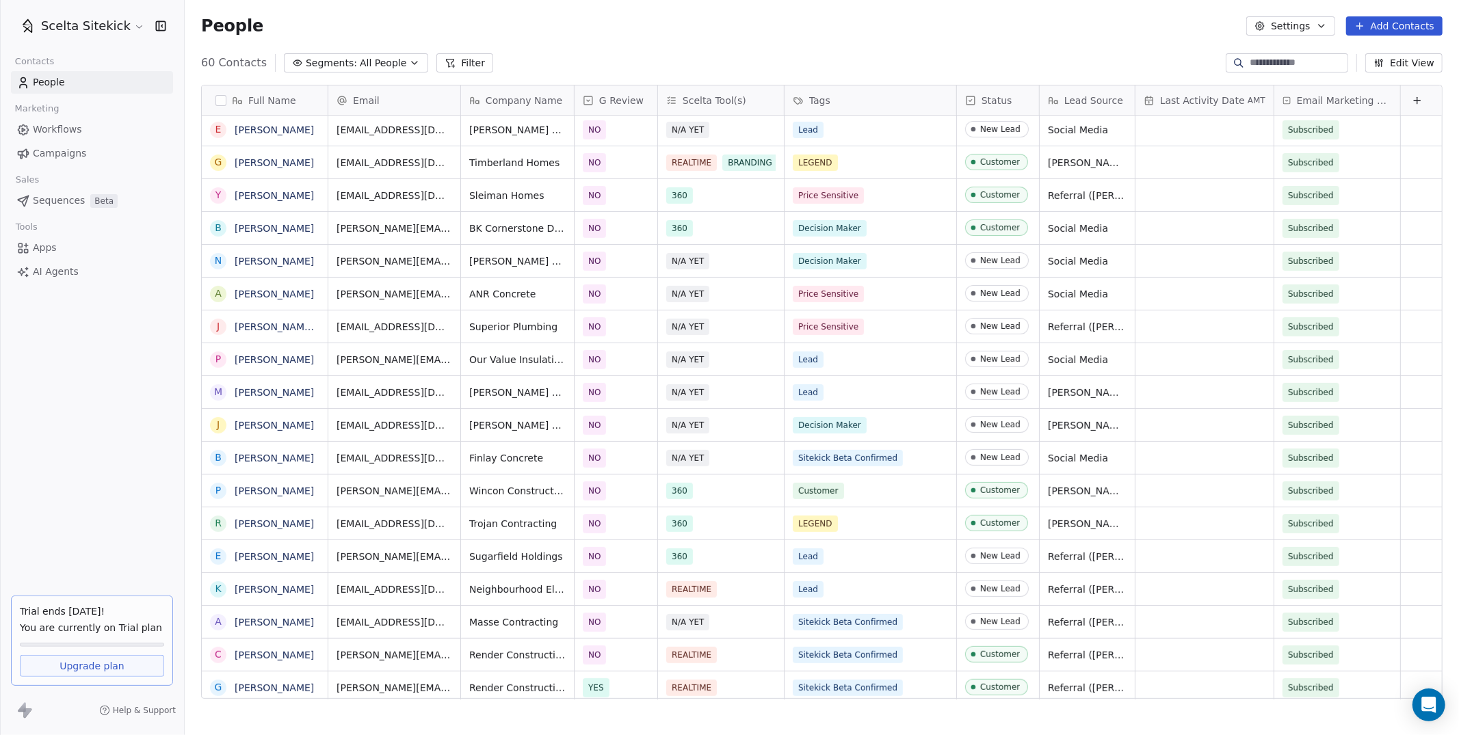
click at [85, 152] on link "Campaigns" at bounding box center [92, 153] width 162 height 23
